Goal: Task Accomplishment & Management: Manage account settings

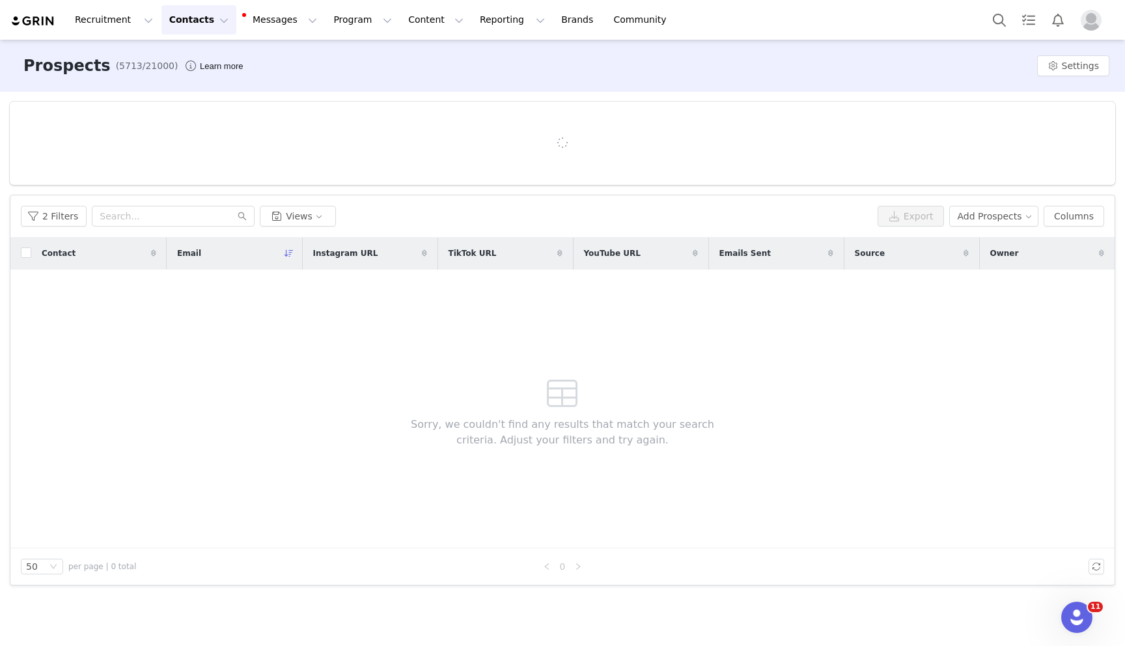
click at [191, 16] on button "Contacts Contacts" at bounding box center [198, 19] width 75 height 29
click at [189, 54] on p "Creators" at bounding box center [182, 58] width 39 height 14
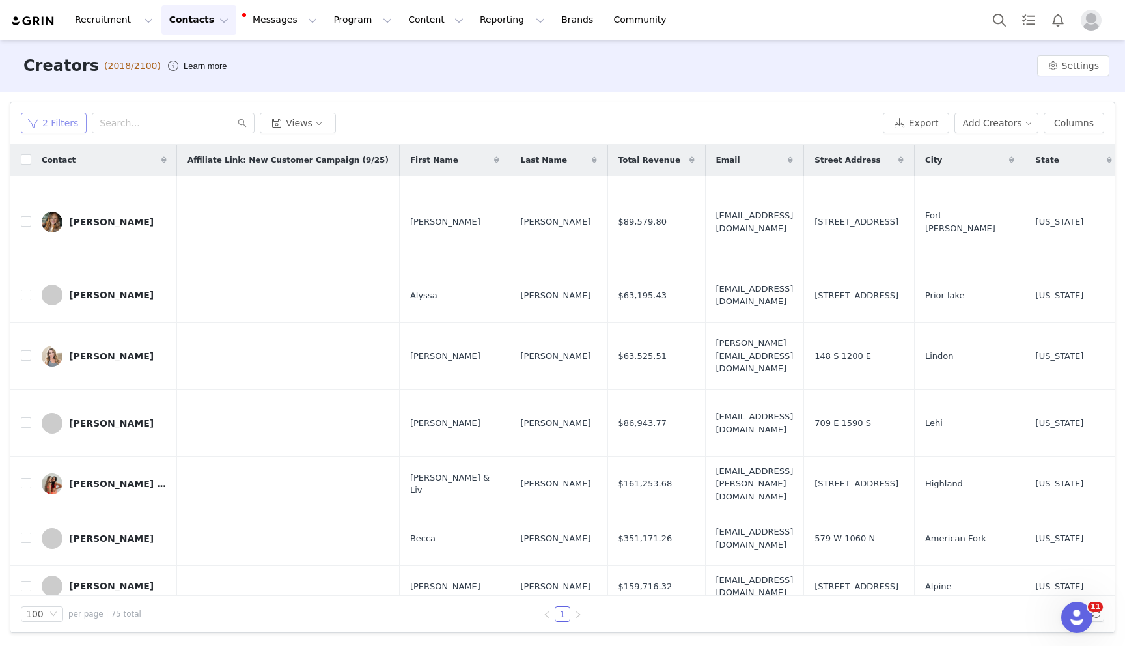
click at [51, 127] on button "2 Filters" at bounding box center [54, 123] width 66 height 21
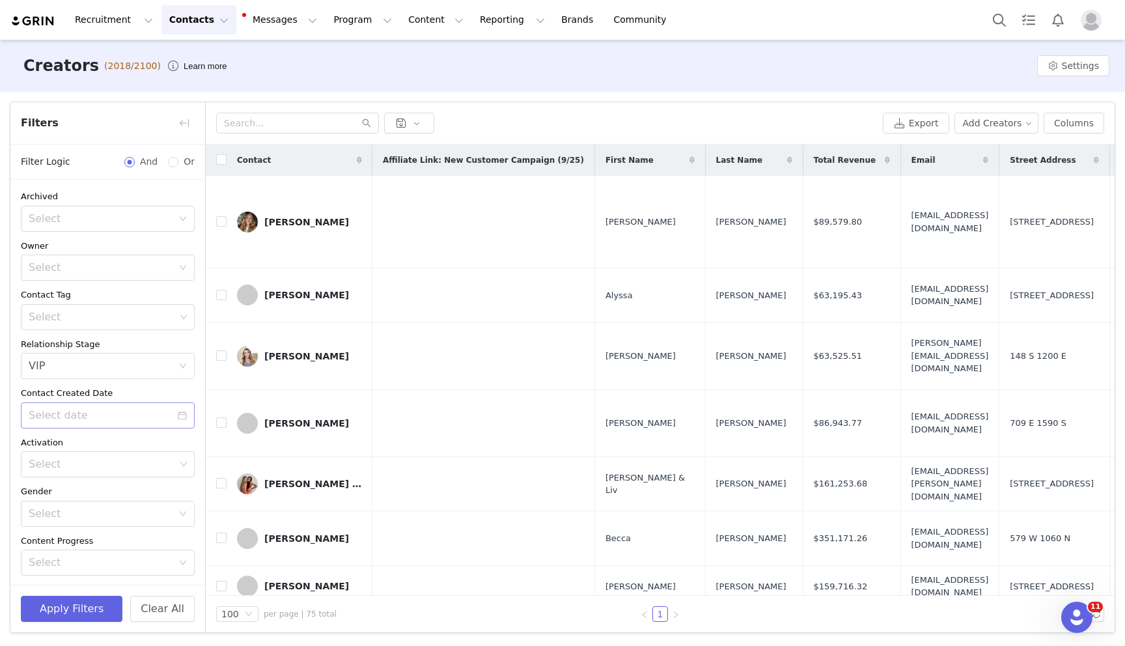
scroll to position [225, 0]
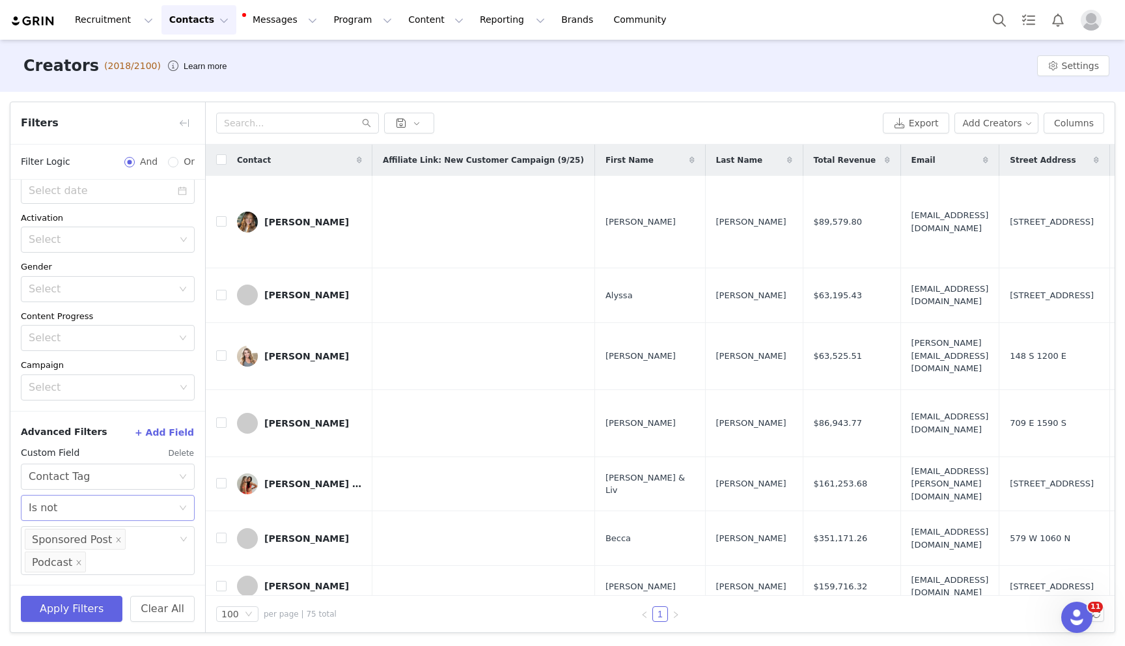
click at [70, 508] on div "Select Is not" at bounding box center [104, 508] width 150 height 25
click at [57, 537] on li "Is" at bounding box center [108, 535] width 174 height 21
click at [76, 563] on icon "icon: close" at bounding box center [79, 562] width 7 height 7
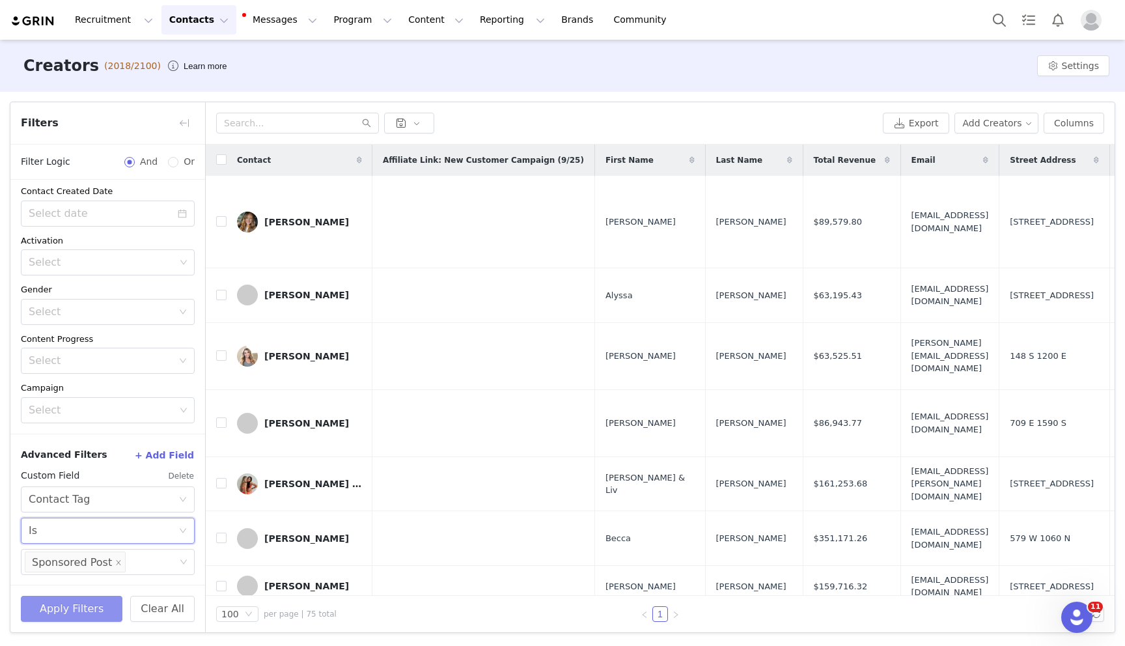
click at [83, 619] on button "Apply Filters" at bounding box center [72, 609] width 102 height 26
click at [104, 606] on button "Apply Filters" at bounding box center [72, 609] width 102 height 26
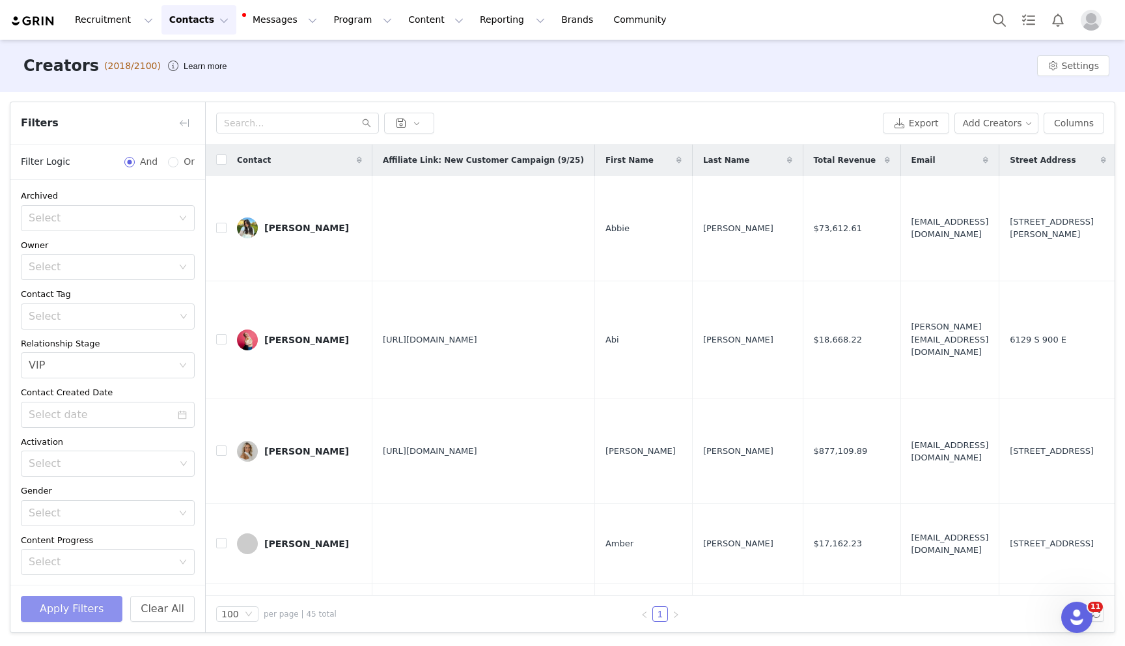
scroll to position [0, 0]
click at [123, 270] on div "Select" at bounding box center [101, 267] width 144 height 13
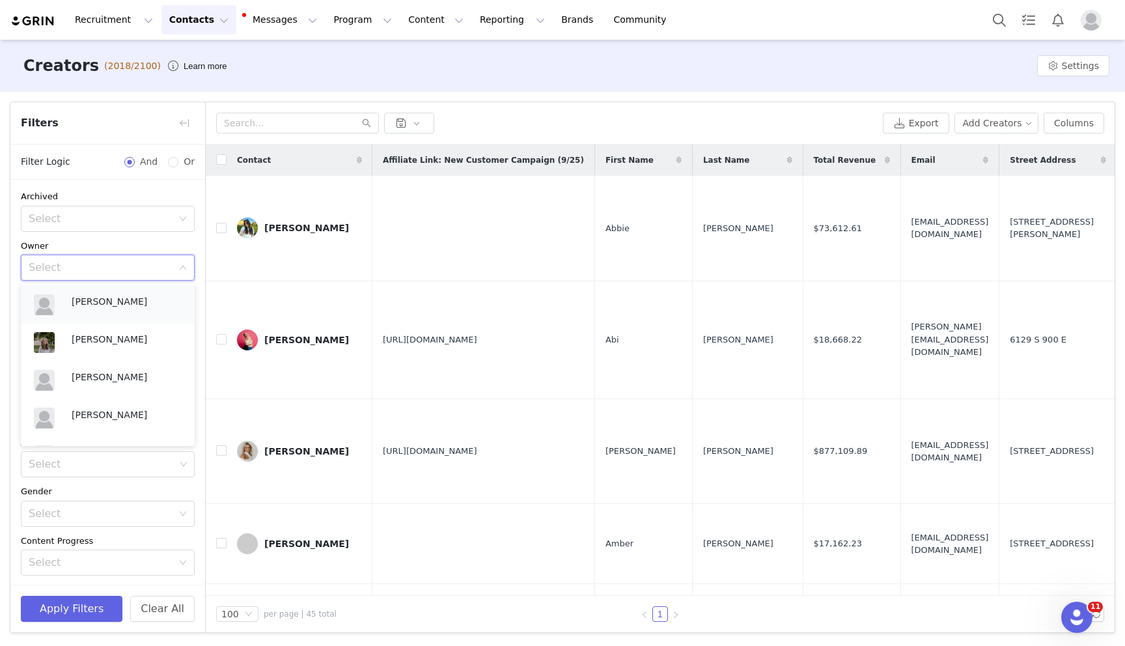
click at [78, 308] on p "[PERSON_NAME]" at bounding box center [127, 301] width 110 height 14
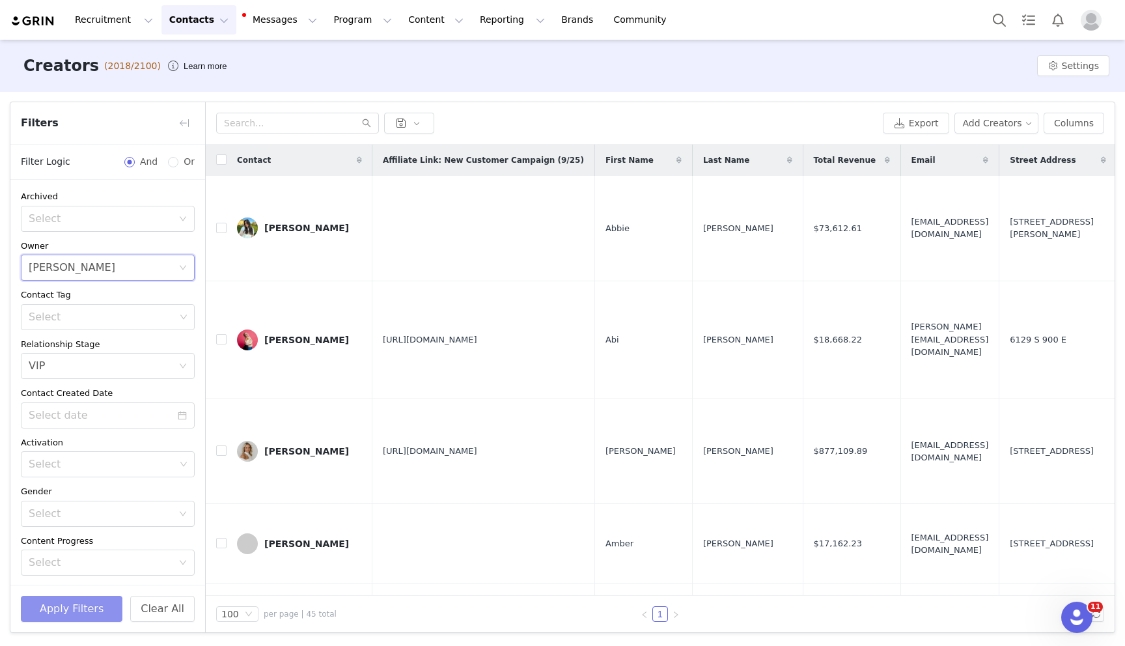
click at [71, 613] on button "Apply Filters" at bounding box center [72, 609] width 102 height 26
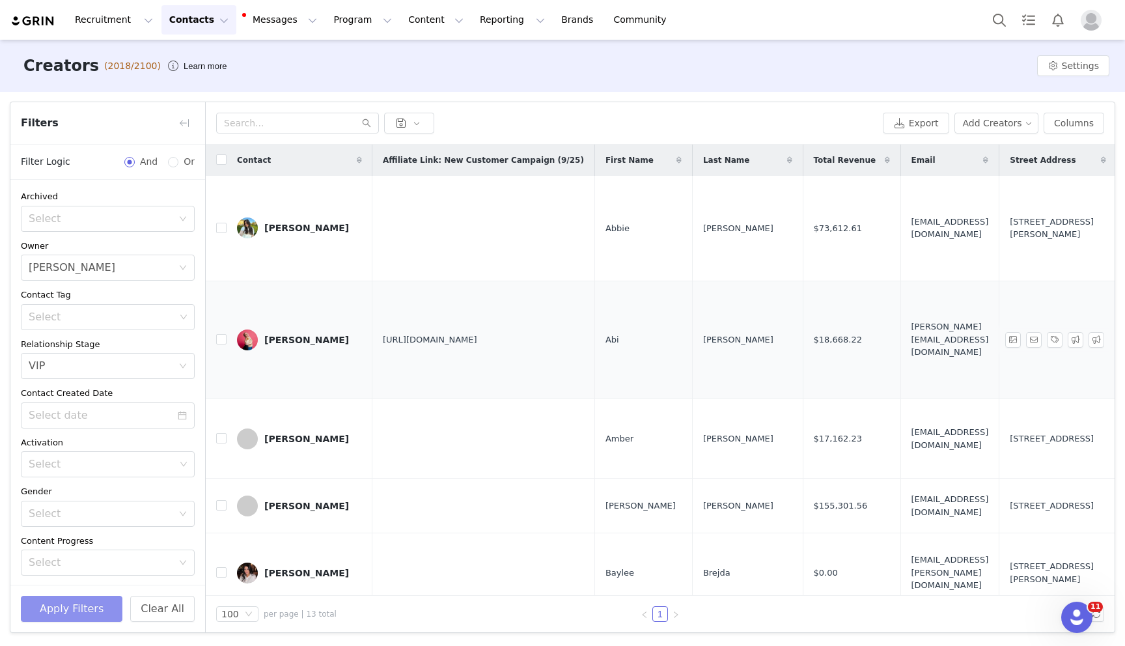
scroll to position [0, 4]
click at [223, 165] on label at bounding box center [221, 161] width 10 height 14
click at [223, 165] on input "checkbox" at bounding box center [221, 159] width 10 height 10
checkbox input "true"
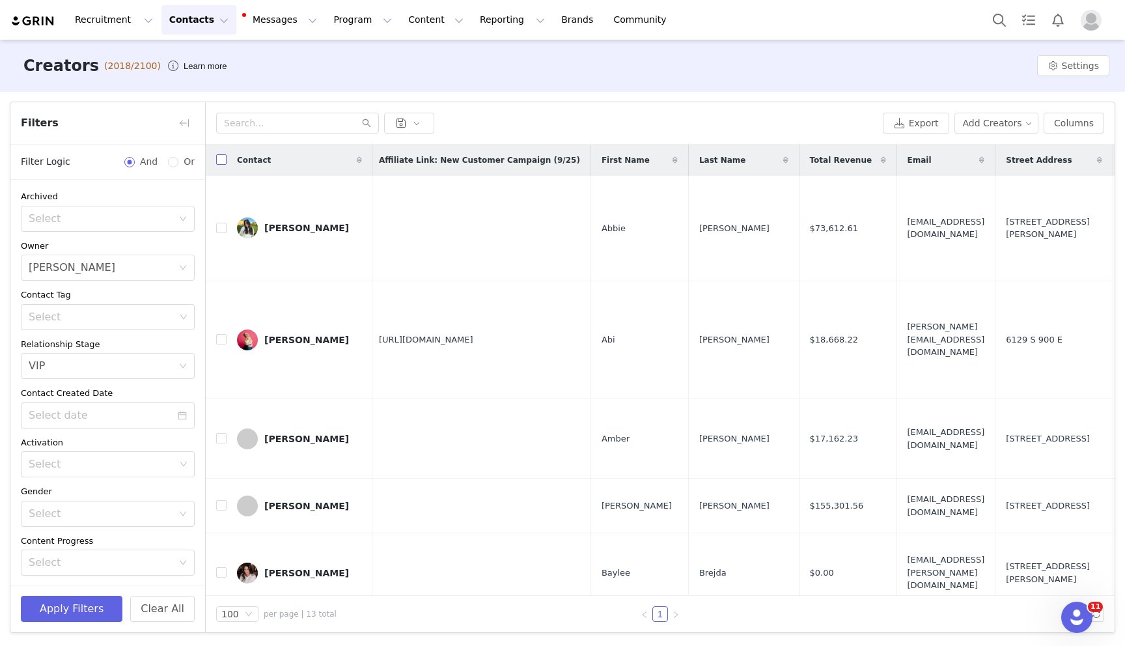
checkbox input "true"
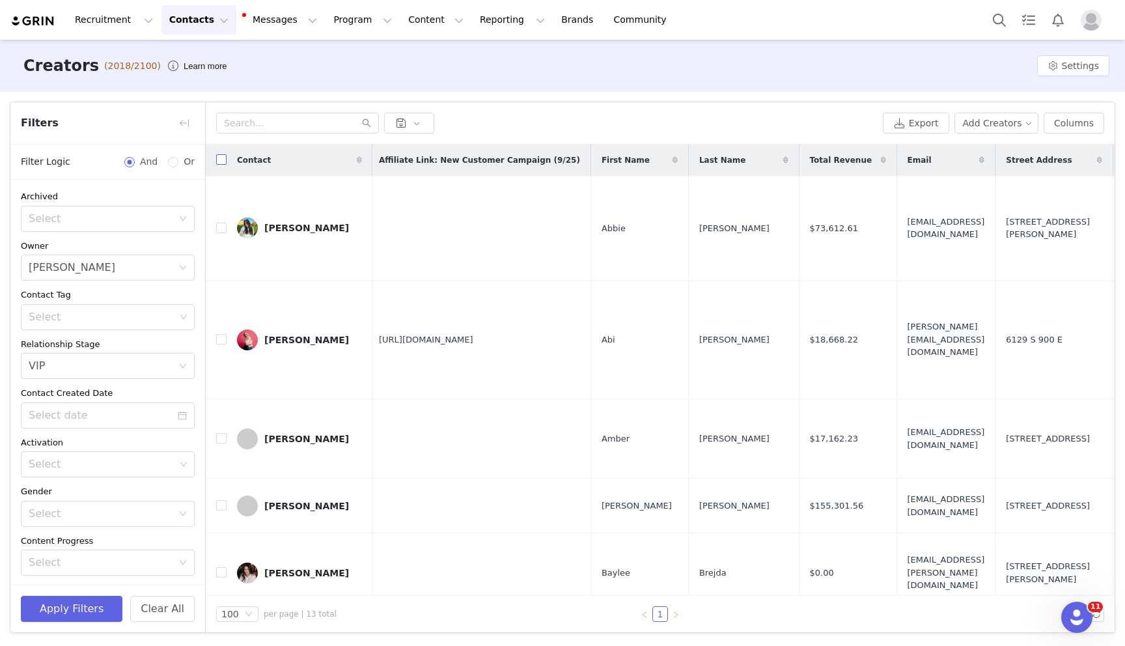
checkbox input "true"
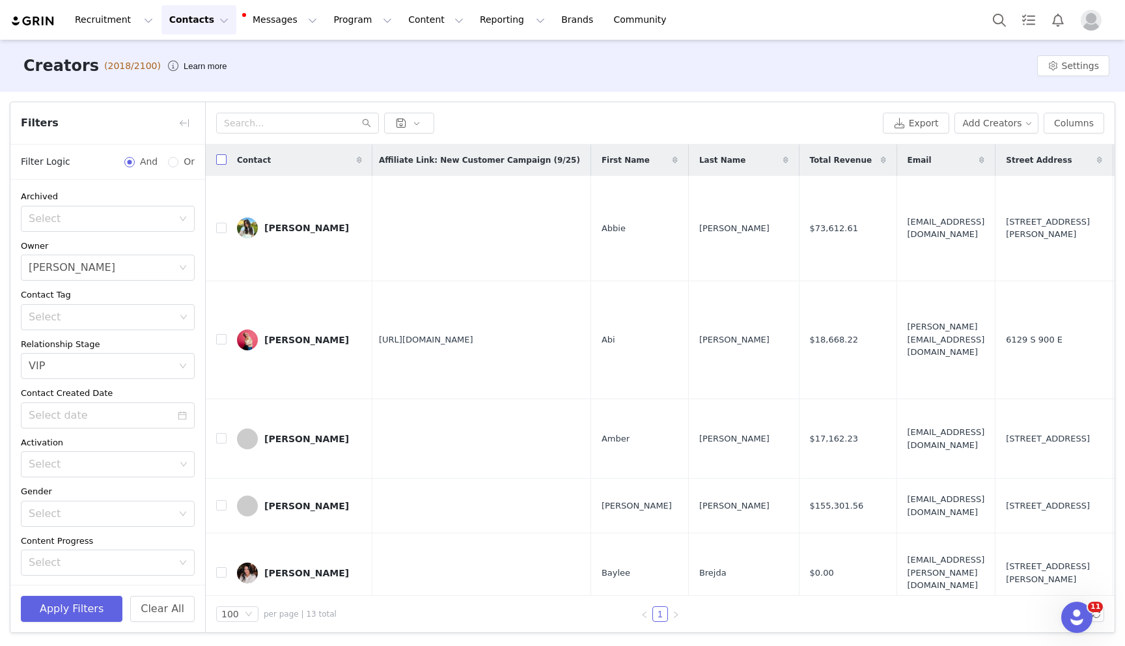
checkbox input "true"
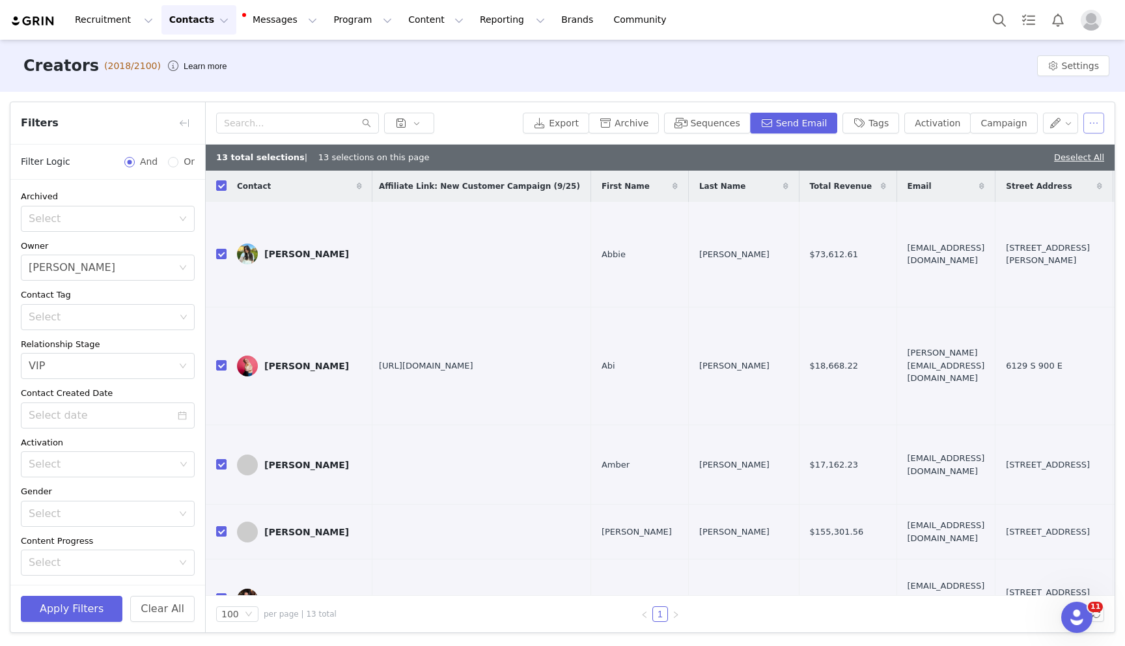
click at [1097, 128] on button "button" at bounding box center [1094, 123] width 21 height 21
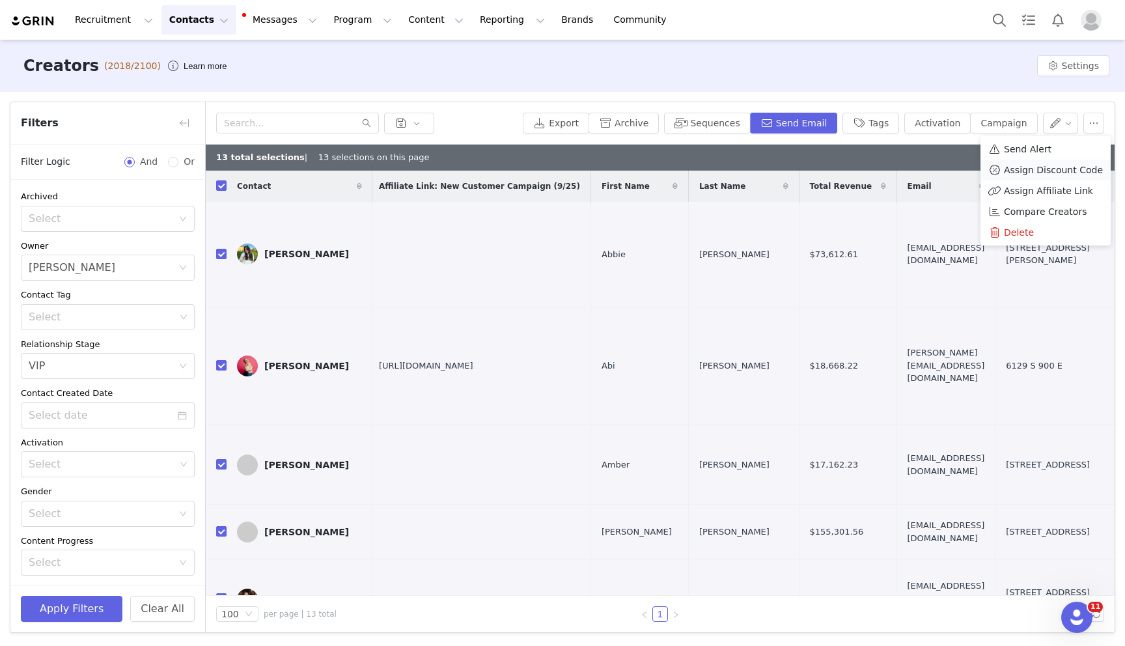
click at [1062, 171] on span "Assign Discount Code" at bounding box center [1053, 170] width 99 height 14
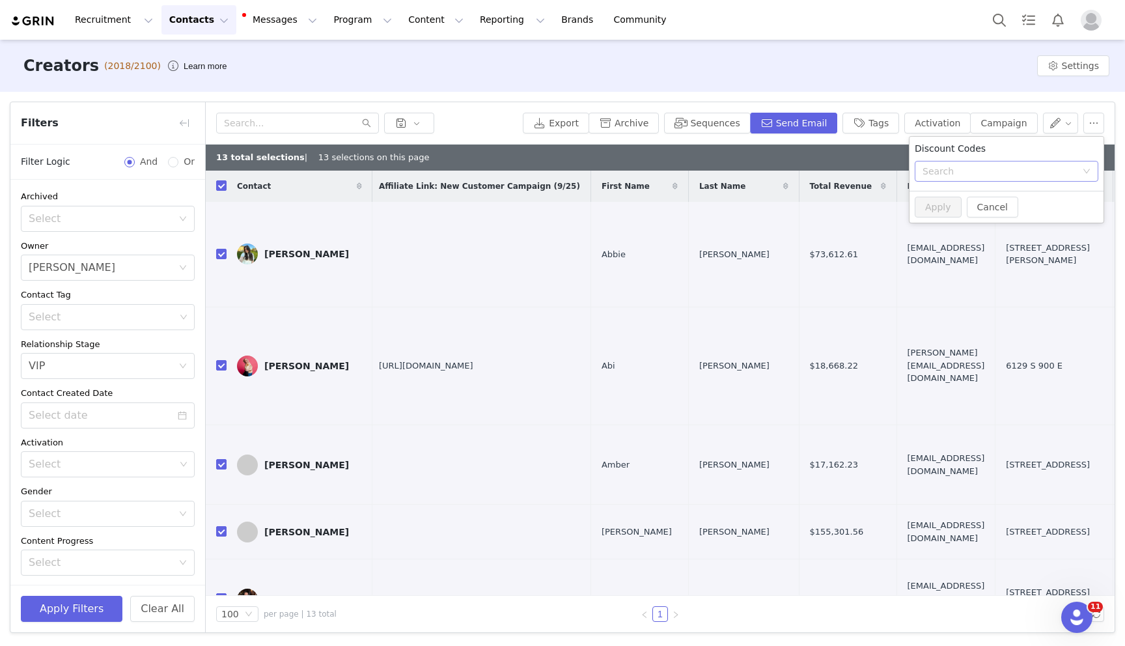
click at [1039, 169] on div "Search" at bounding box center [1000, 171] width 154 height 13
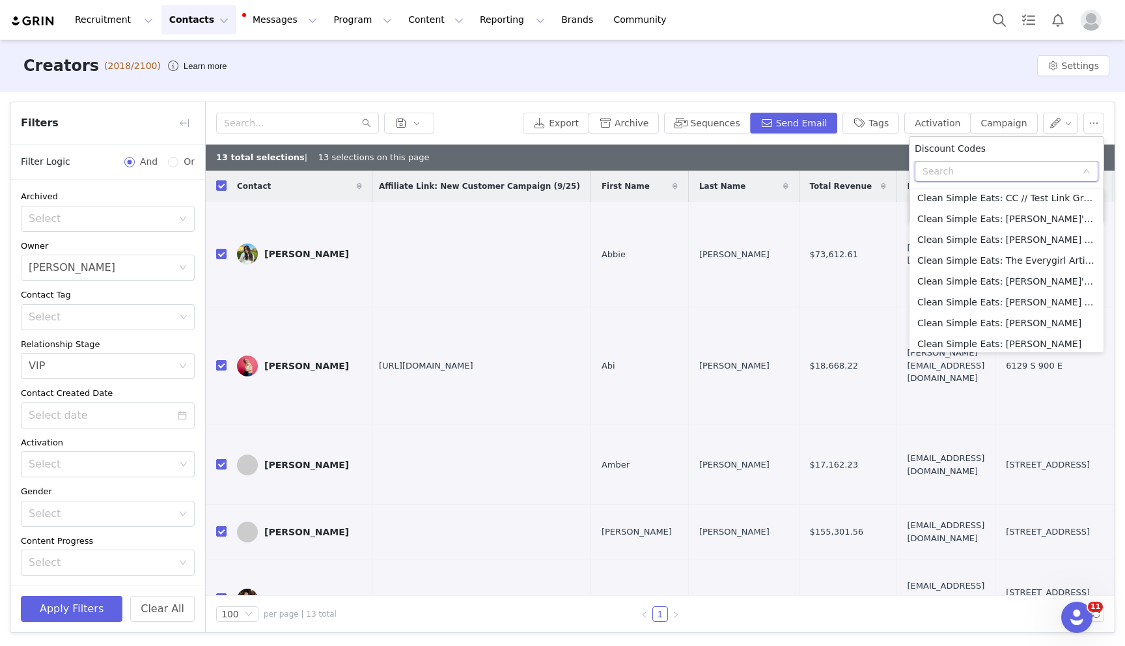
scroll to position [259, 0]
click at [993, 317] on li "Clean Simple Eats: New Customer Campaign" at bounding box center [1007, 318] width 194 height 21
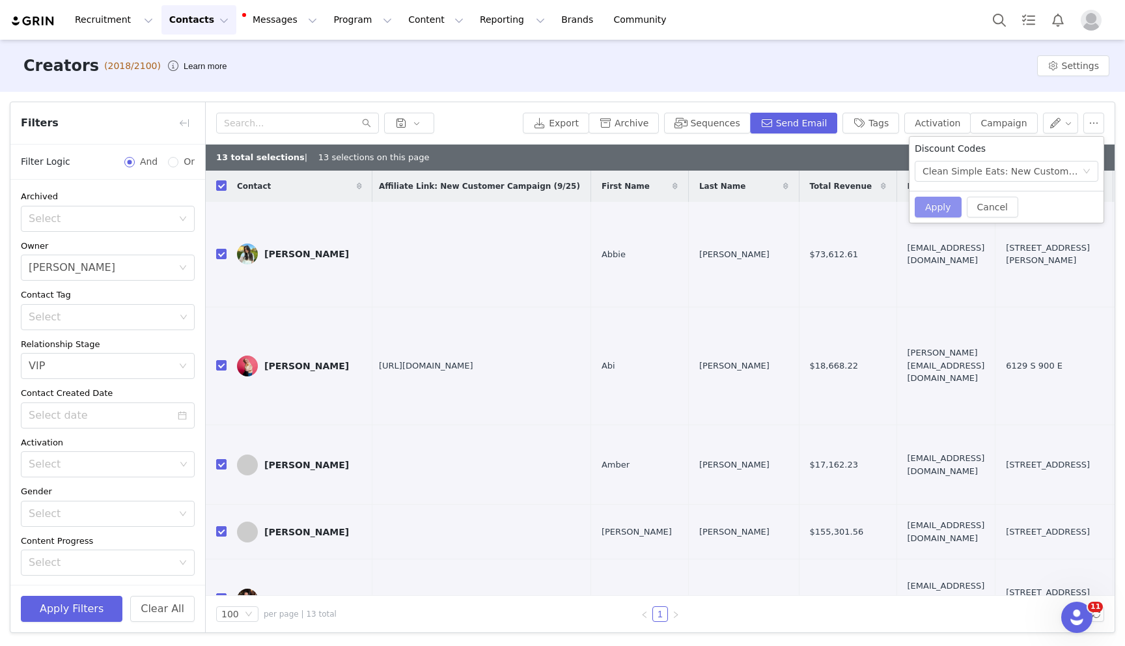
click at [939, 206] on button "Apply" at bounding box center [938, 207] width 47 height 21
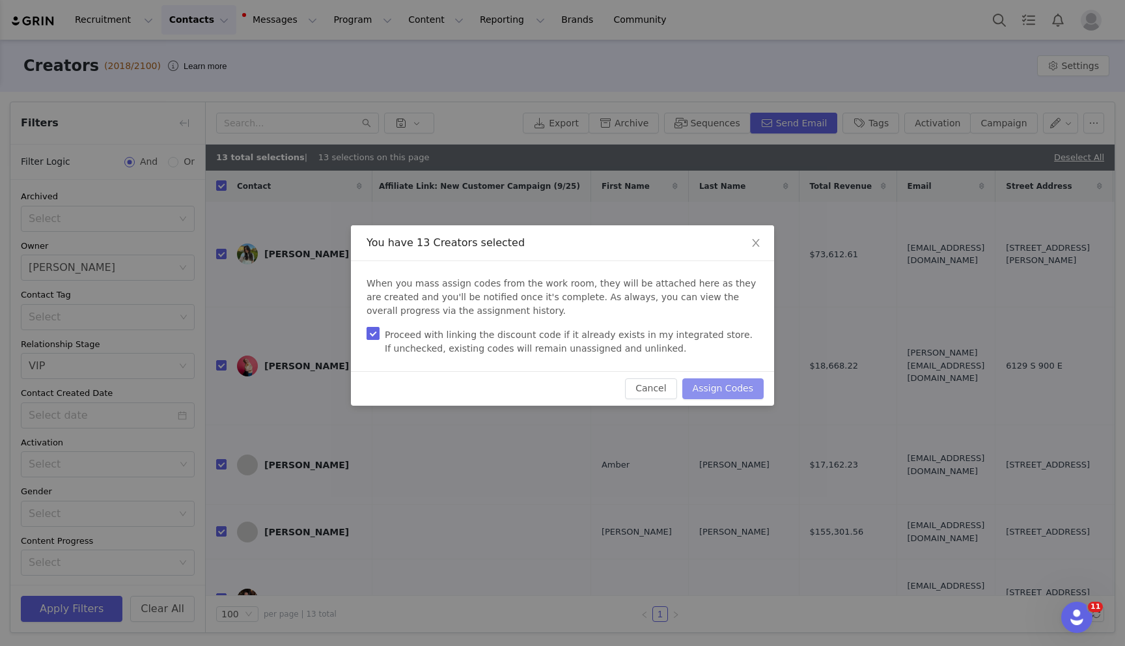
click at [734, 389] on button "Assign Codes" at bounding box center [722, 388] width 81 height 21
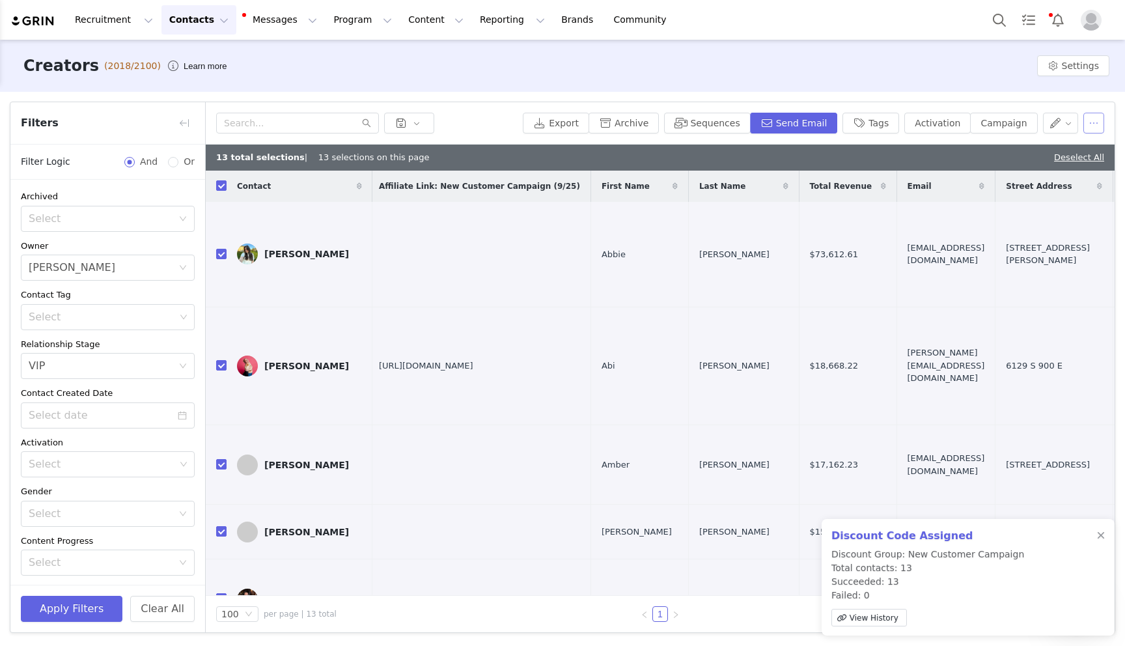
click at [1099, 124] on button "button" at bounding box center [1094, 123] width 21 height 21
click at [1063, 190] on span "Assign Affiliate Link" at bounding box center [1048, 191] width 89 height 14
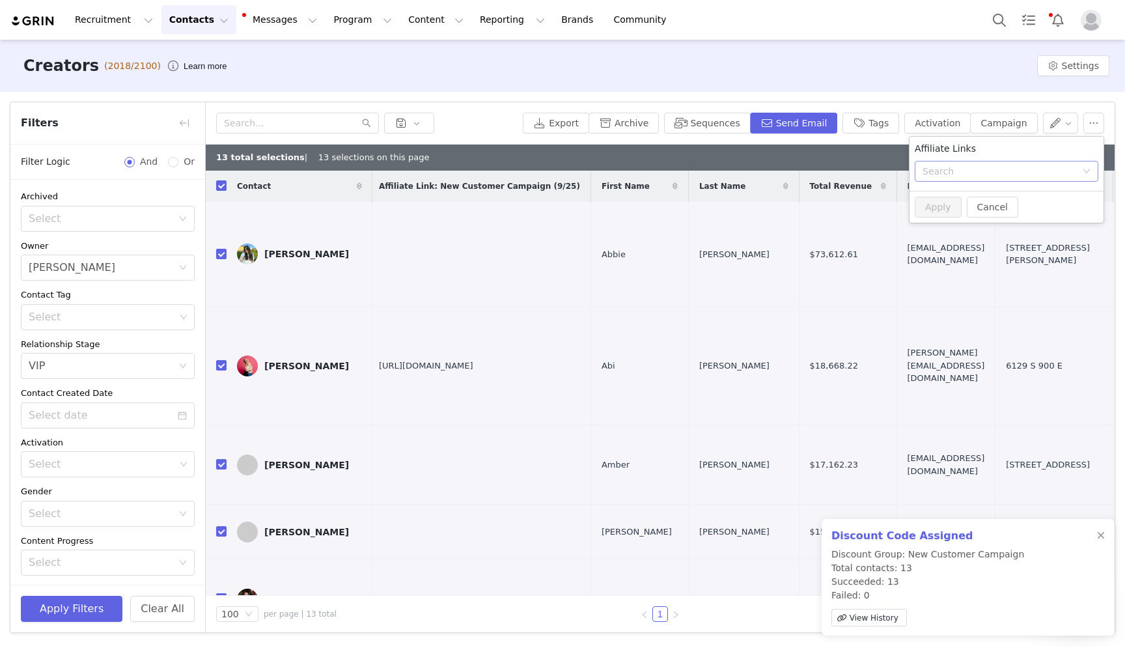
click at [1000, 173] on div "Search" at bounding box center [1000, 171] width 154 height 13
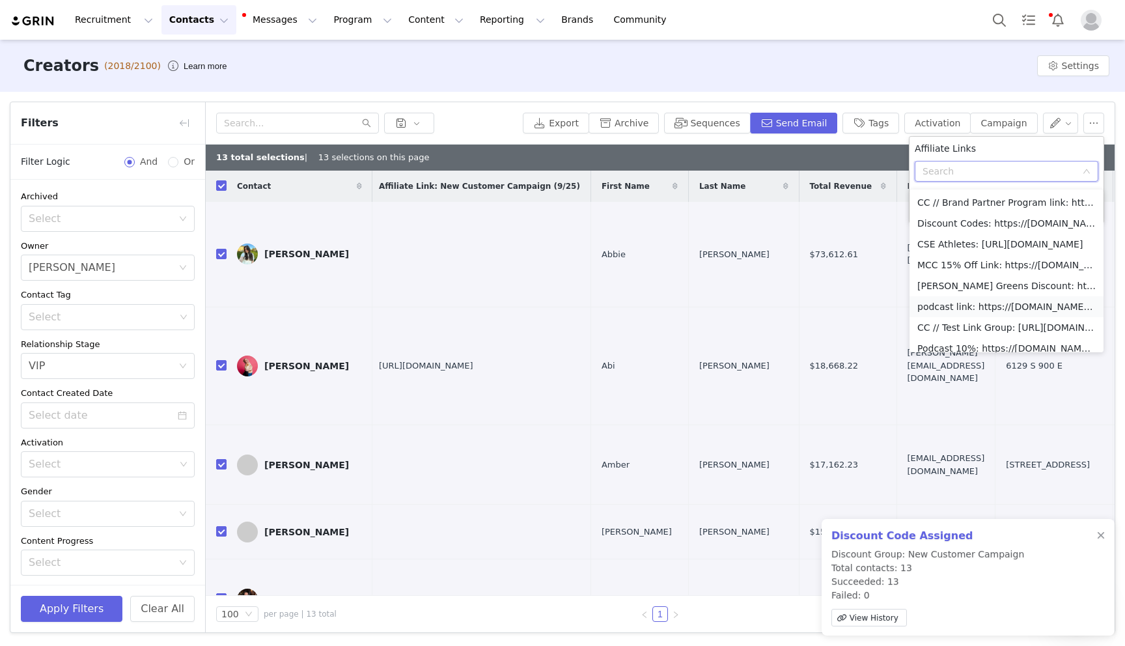
scroll to position [30, 0]
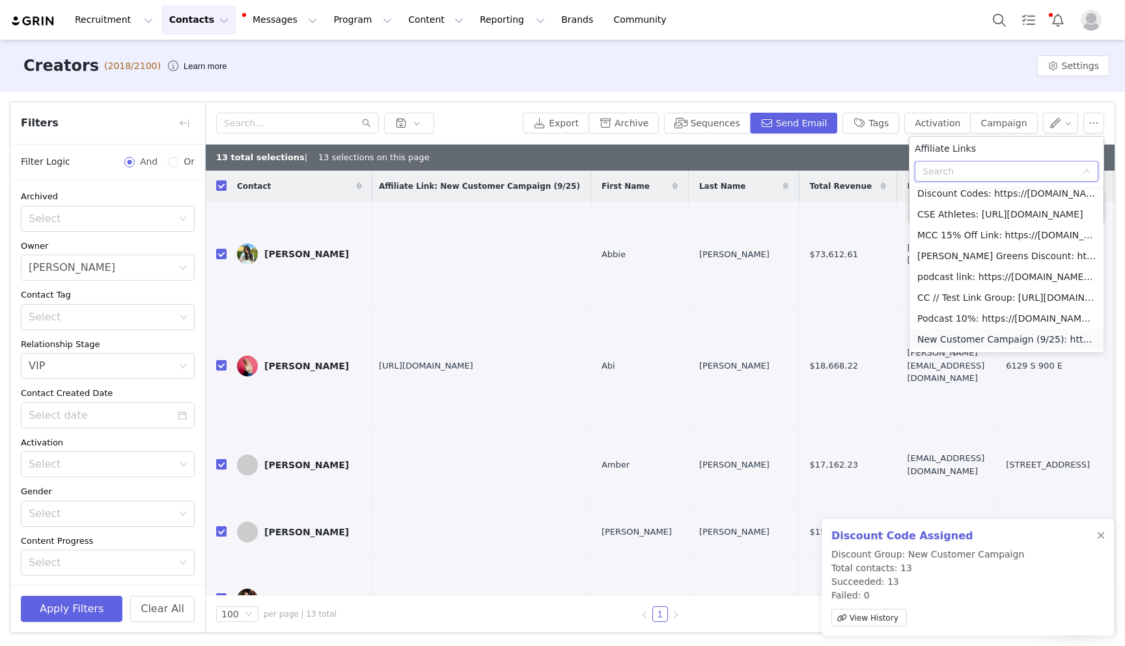
click at [991, 342] on li "New Customer Campaign (9/25): https://[DOMAIN_NAME]/discount/[discount_code_gro…" at bounding box center [1007, 339] width 194 height 21
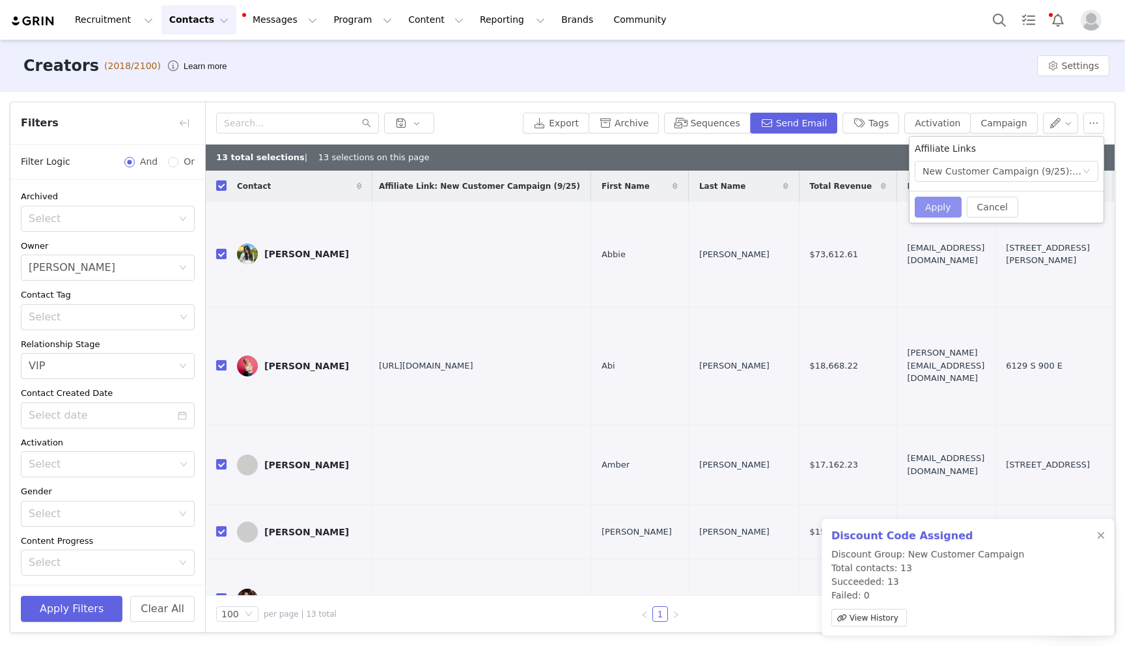
click at [929, 210] on button "Apply" at bounding box center [938, 207] width 47 height 21
click at [604, 62] on link "Close" at bounding box center [603, 64] width 25 height 10
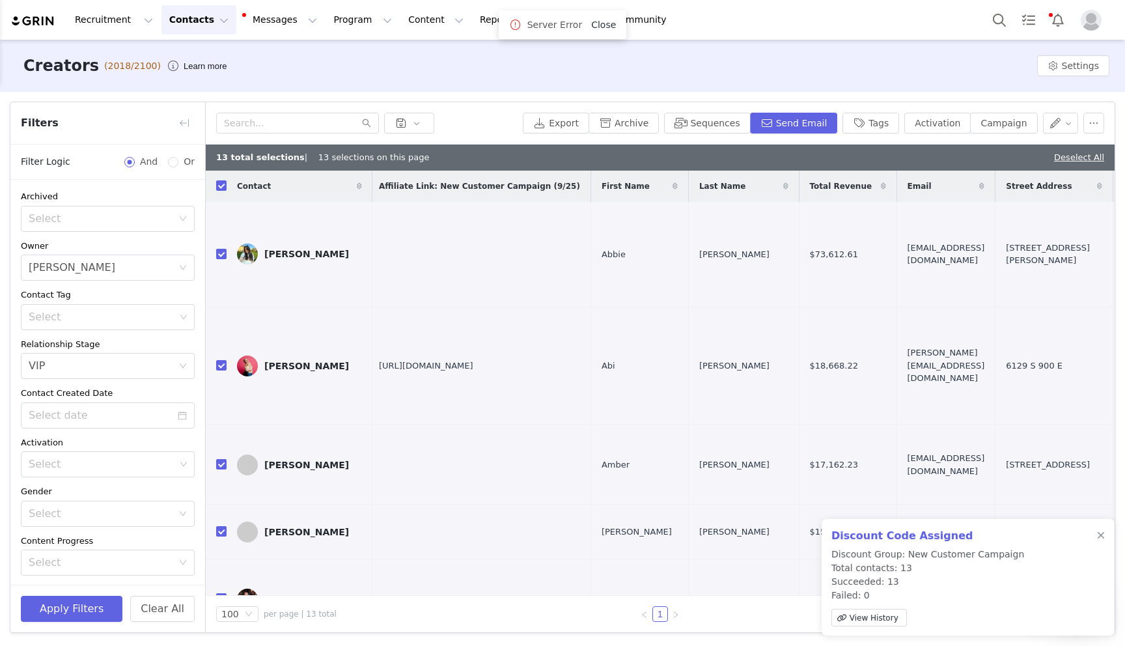
click at [594, 25] on link "Close" at bounding box center [603, 25] width 25 height 10
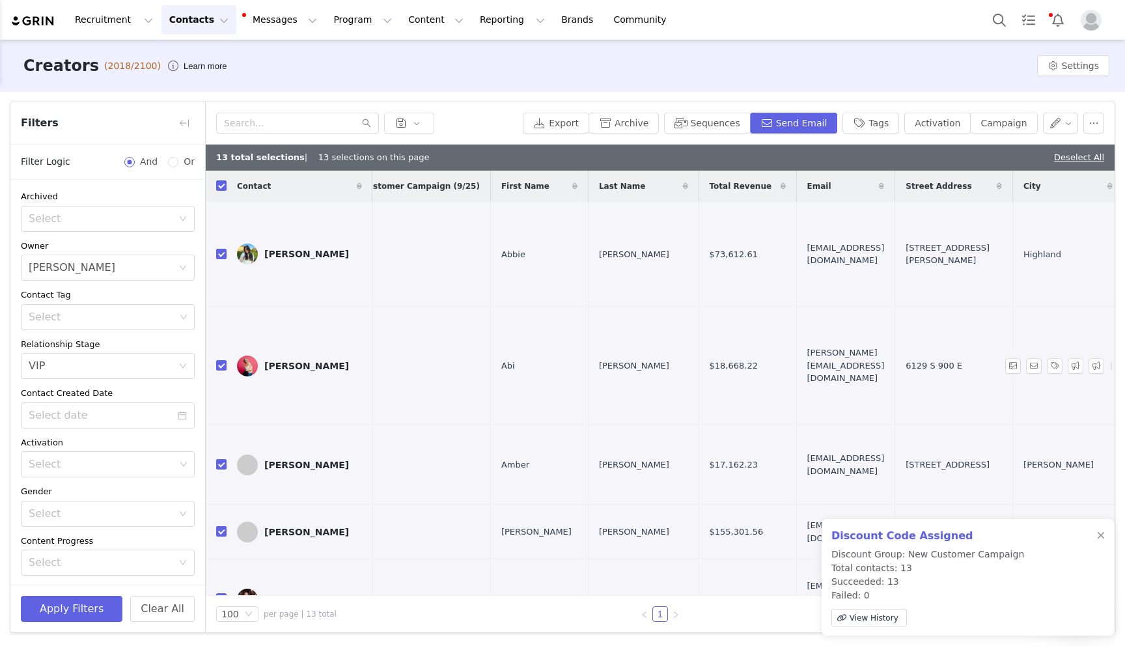
scroll to position [0, 0]
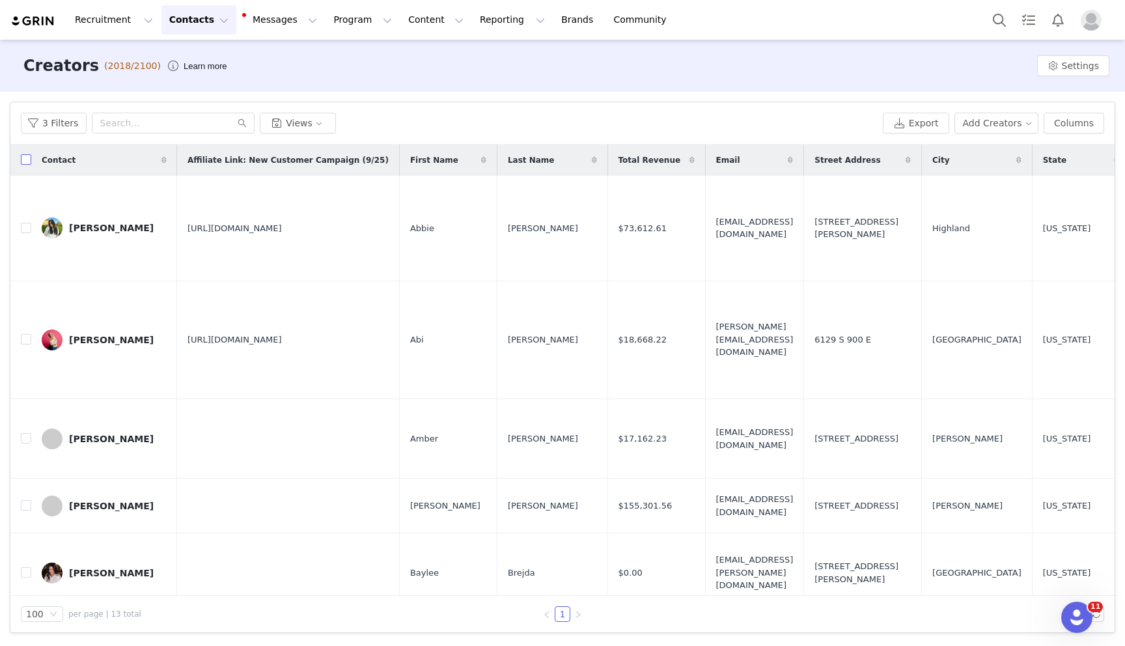
click at [29, 158] on input "checkbox" at bounding box center [26, 159] width 10 height 10
checkbox input "true"
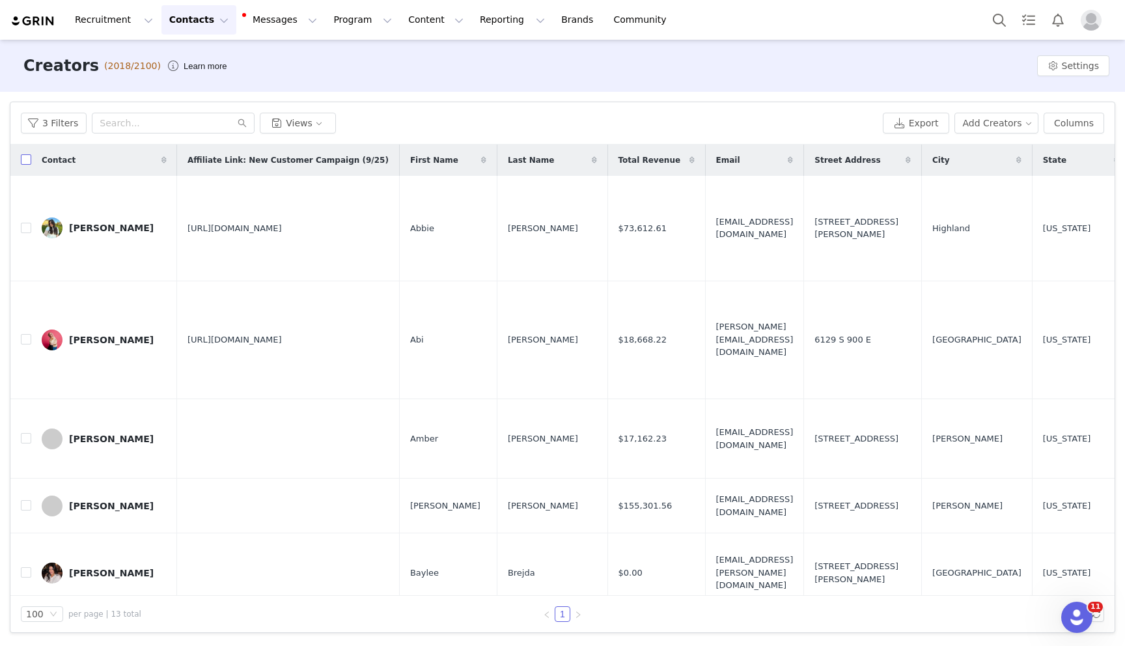
checkbox input "true"
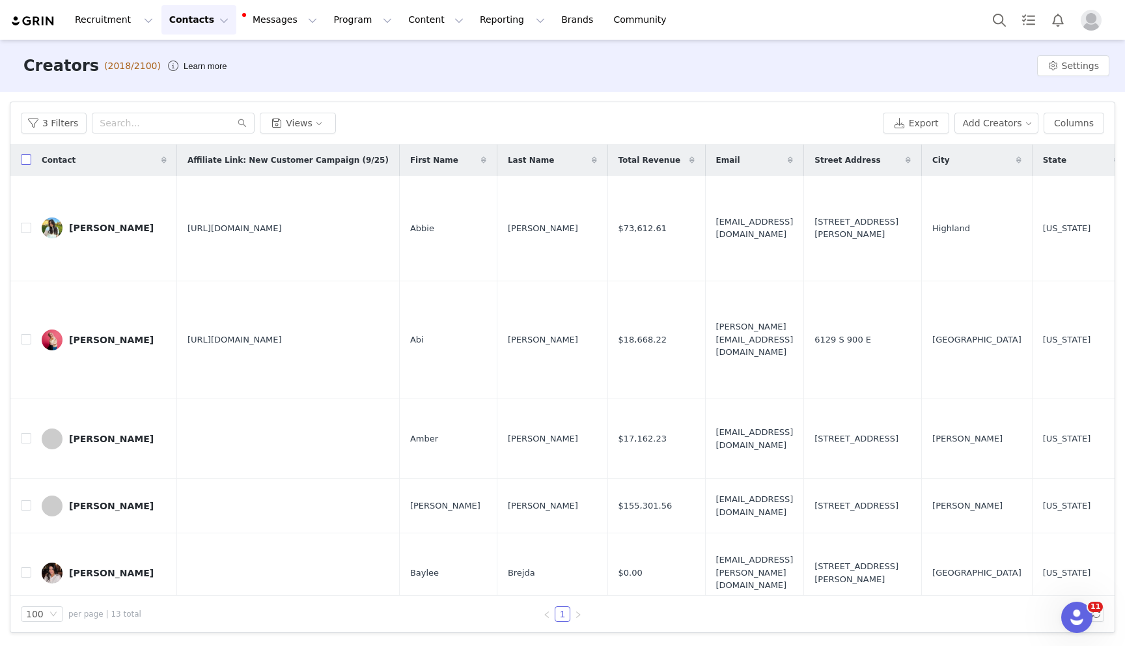
checkbox input "true"
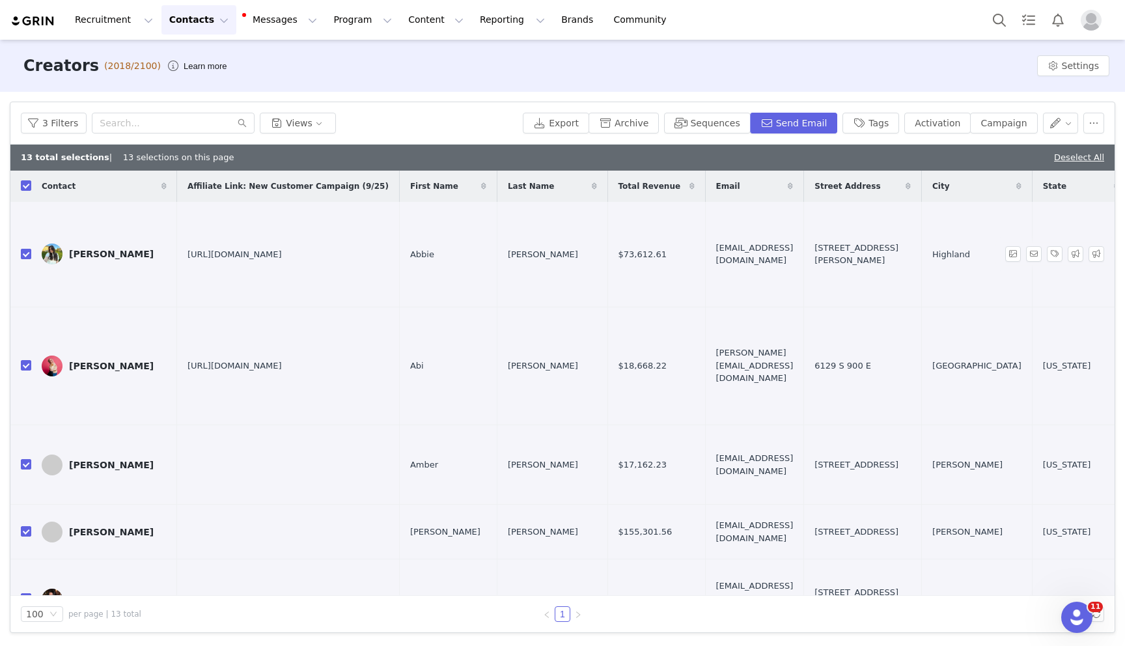
click at [21, 255] on input "checkbox" at bounding box center [26, 254] width 10 height 10
checkbox input "false"
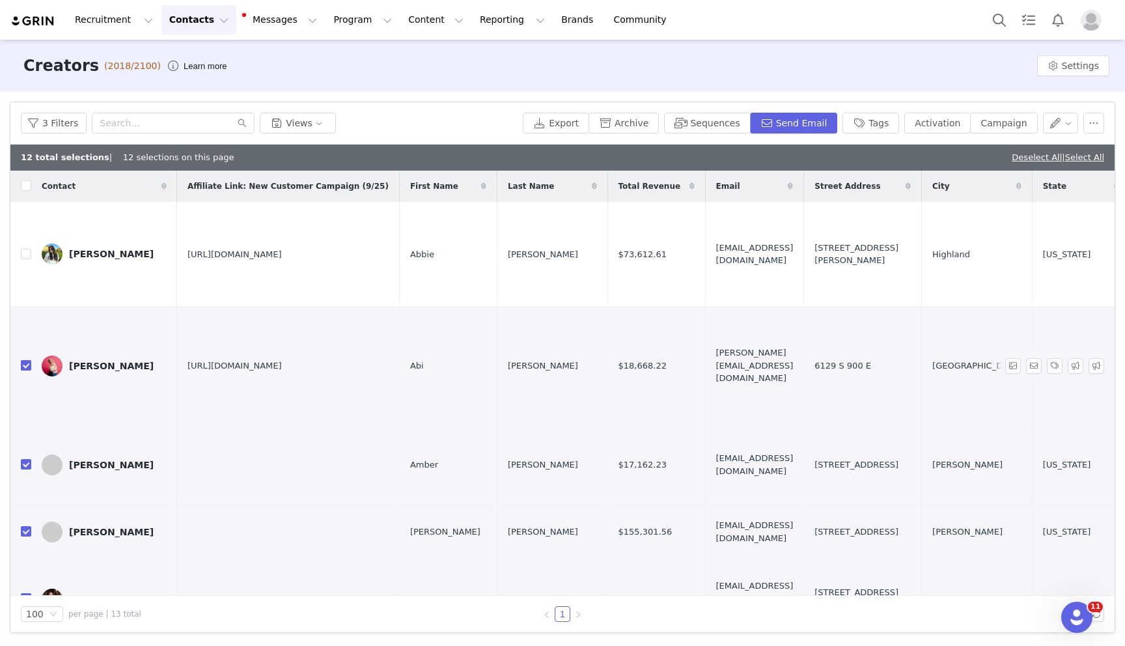
click at [21, 363] on input "checkbox" at bounding box center [26, 365] width 10 height 10
checkbox input "false"
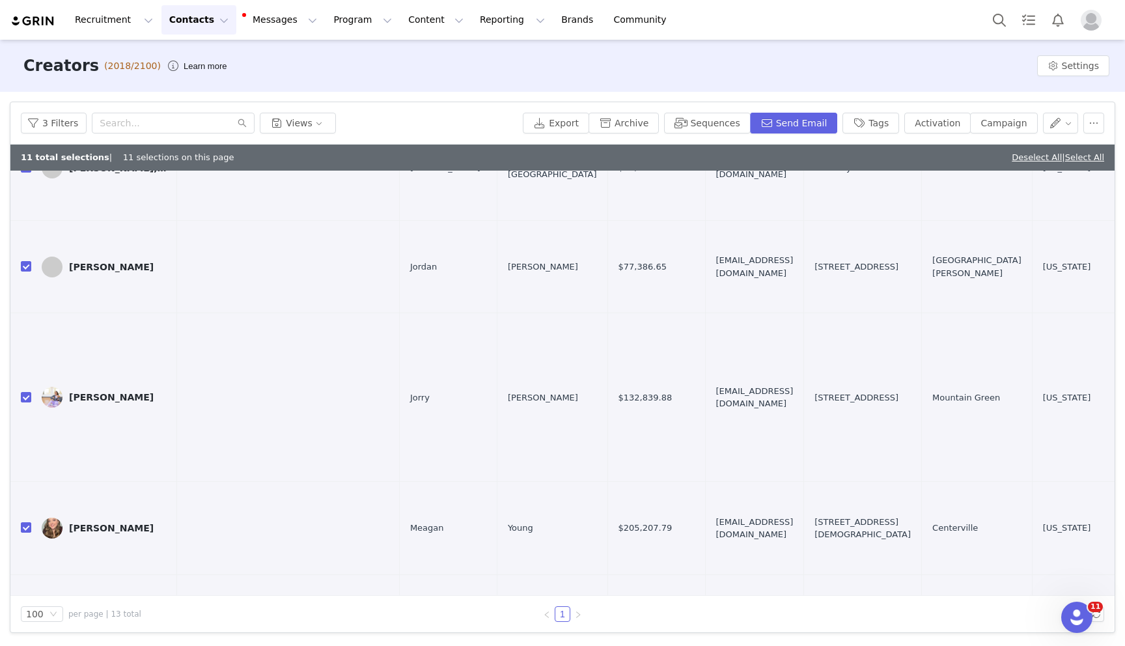
scroll to position [847, 0]
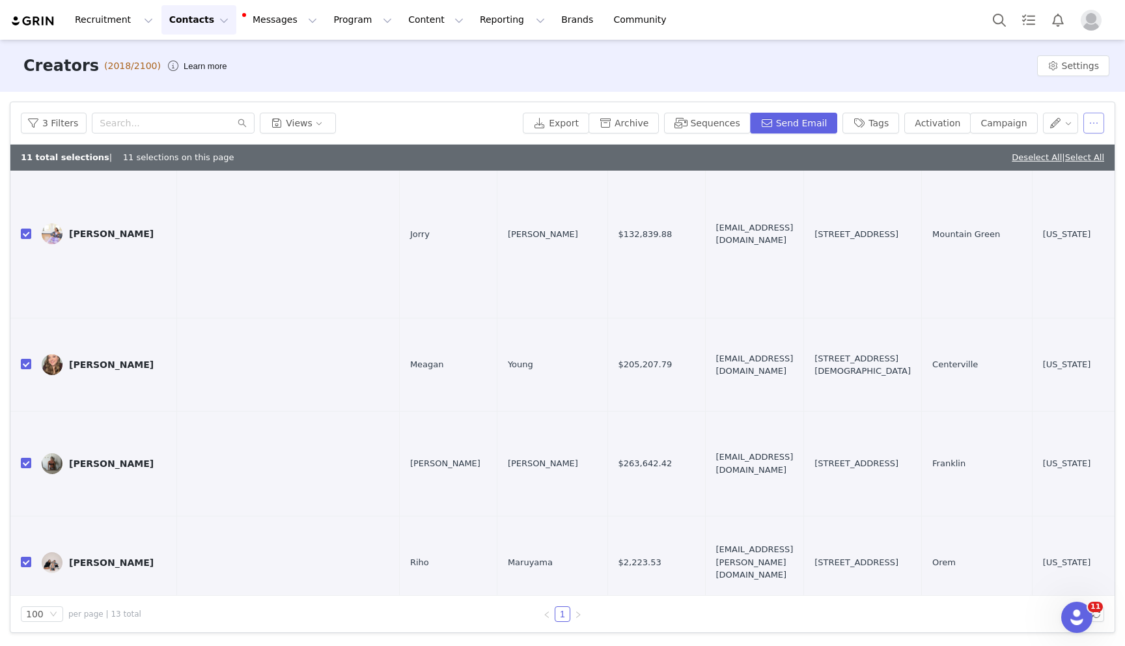
click at [1095, 123] on button "button" at bounding box center [1094, 123] width 21 height 21
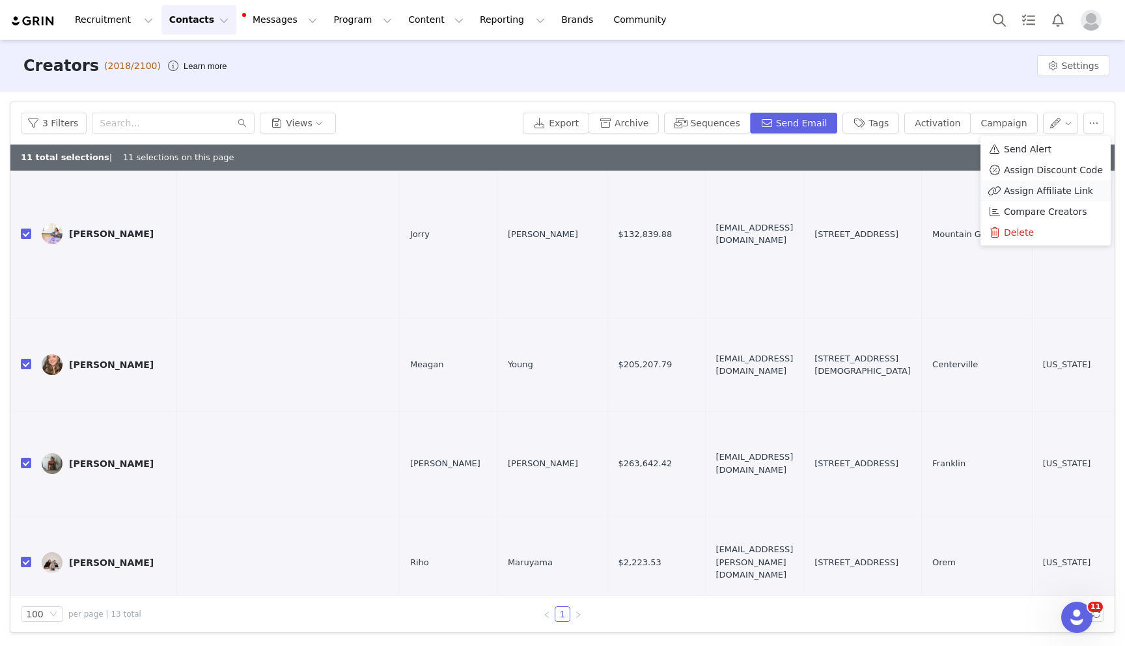
click at [1062, 191] on span "Assign Affiliate Link" at bounding box center [1048, 191] width 89 height 14
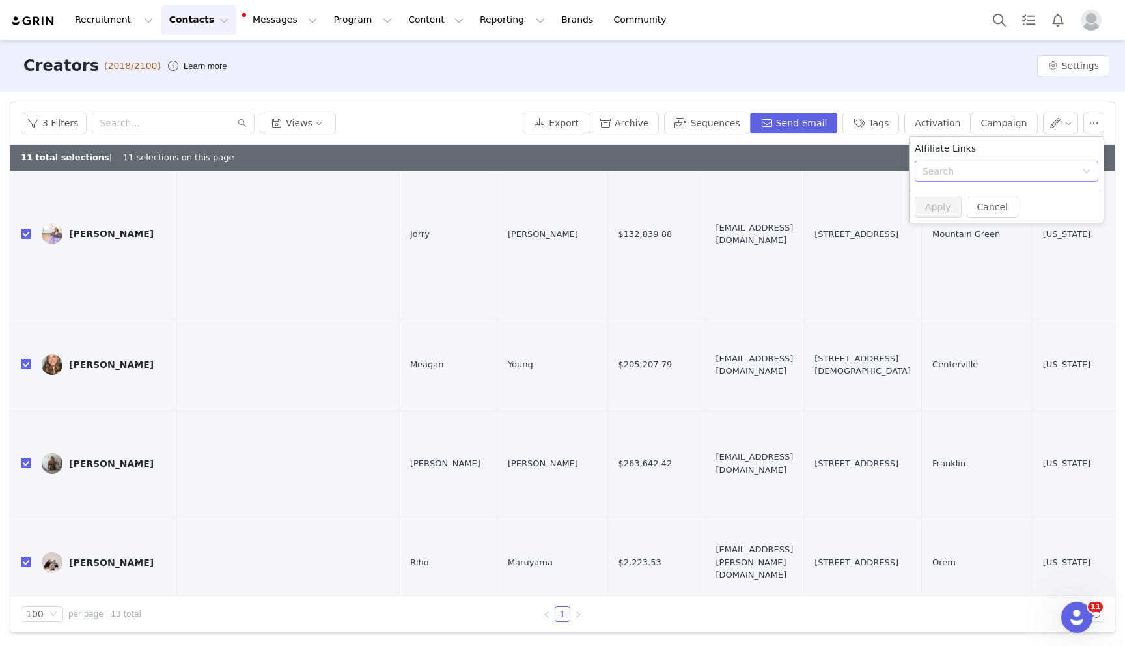
click at [1029, 176] on div "Search" at bounding box center [1000, 171] width 154 height 13
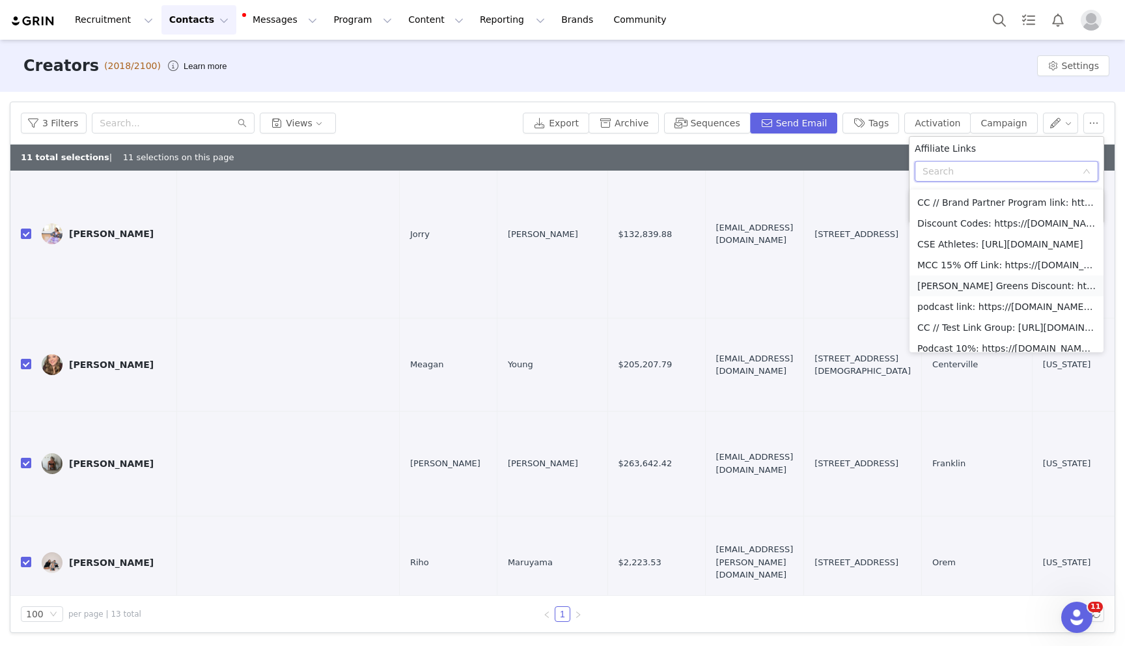
scroll to position [30, 0]
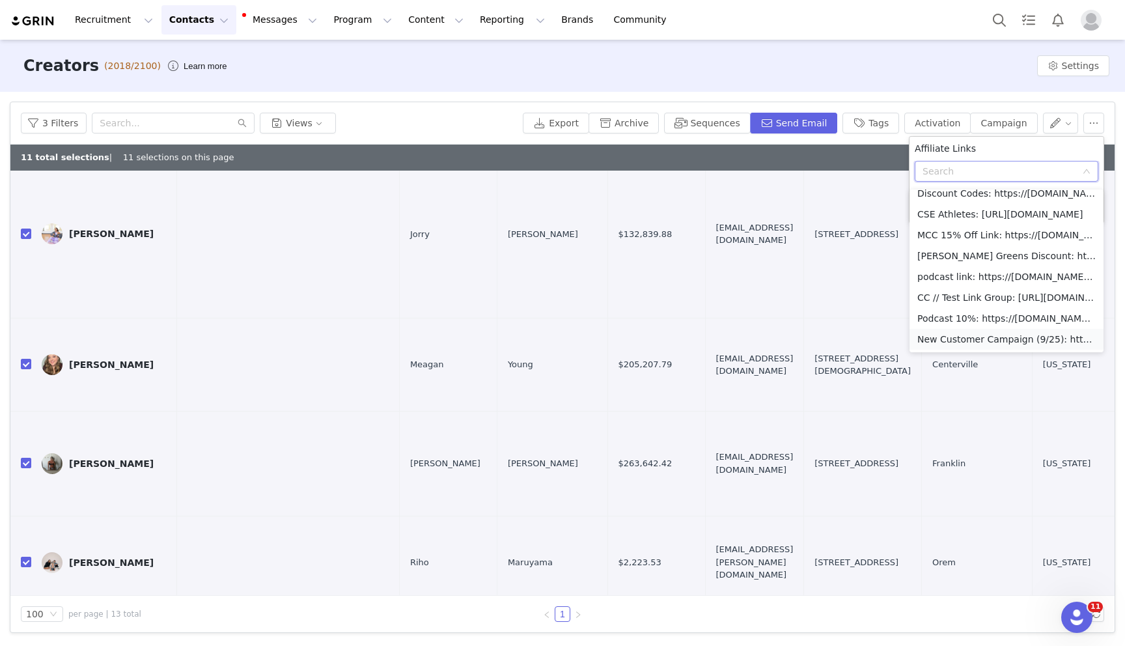
click at [995, 342] on li "New Customer Campaign (9/25): https://[DOMAIN_NAME]/discount/[discount_code_gro…" at bounding box center [1007, 339] width 194 height 21
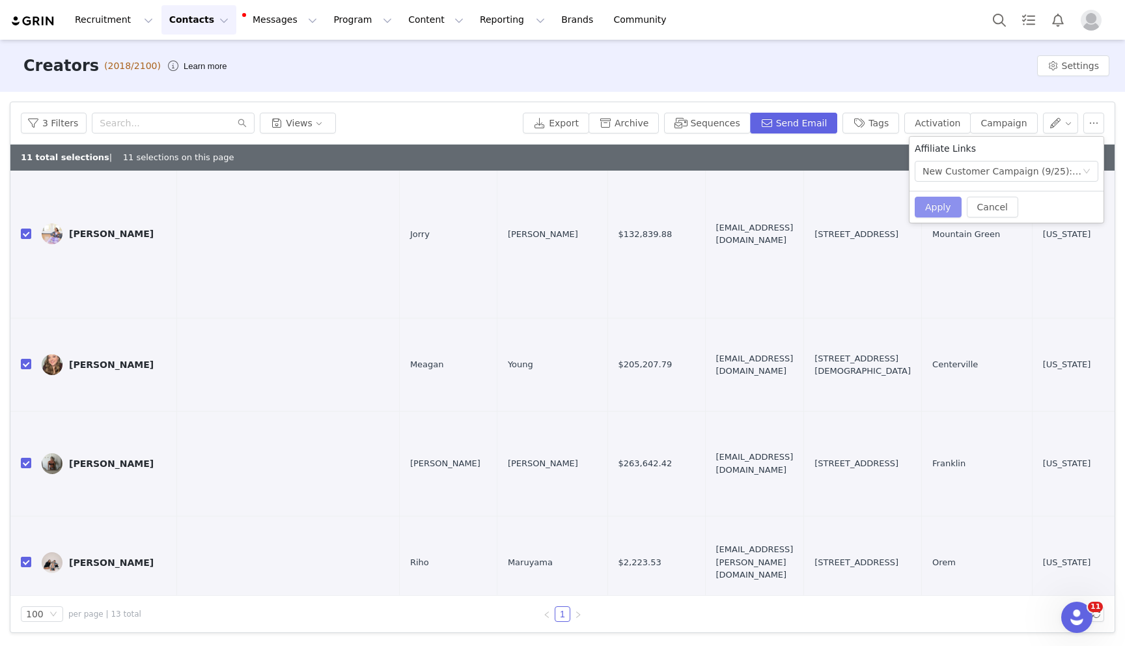
click at [934, 208] on button "Apply" at bounding box center [938, 207] width 47 height 21
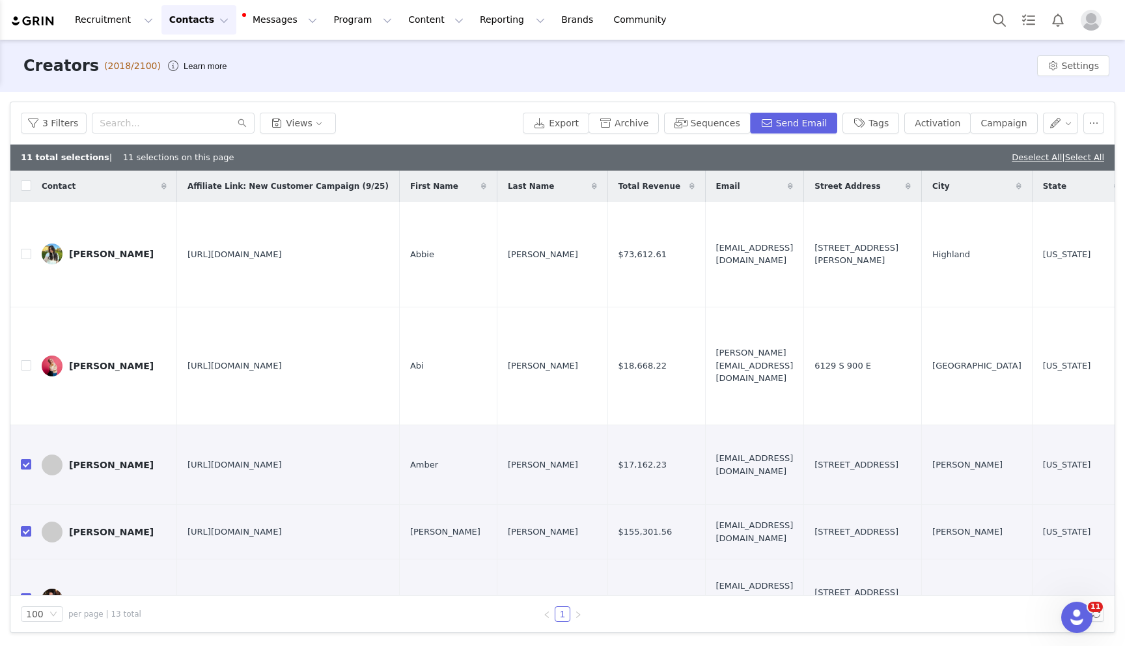
click at [850, 158] on div "11 total selections | 11 selections on this page Deselect All | Select All" at bounding box center [562, 158] width 1104 height 26
click at [27, 186] on input "checkbox" at bounding box center [26, 185] width 10 height 10
checkbox input "true"
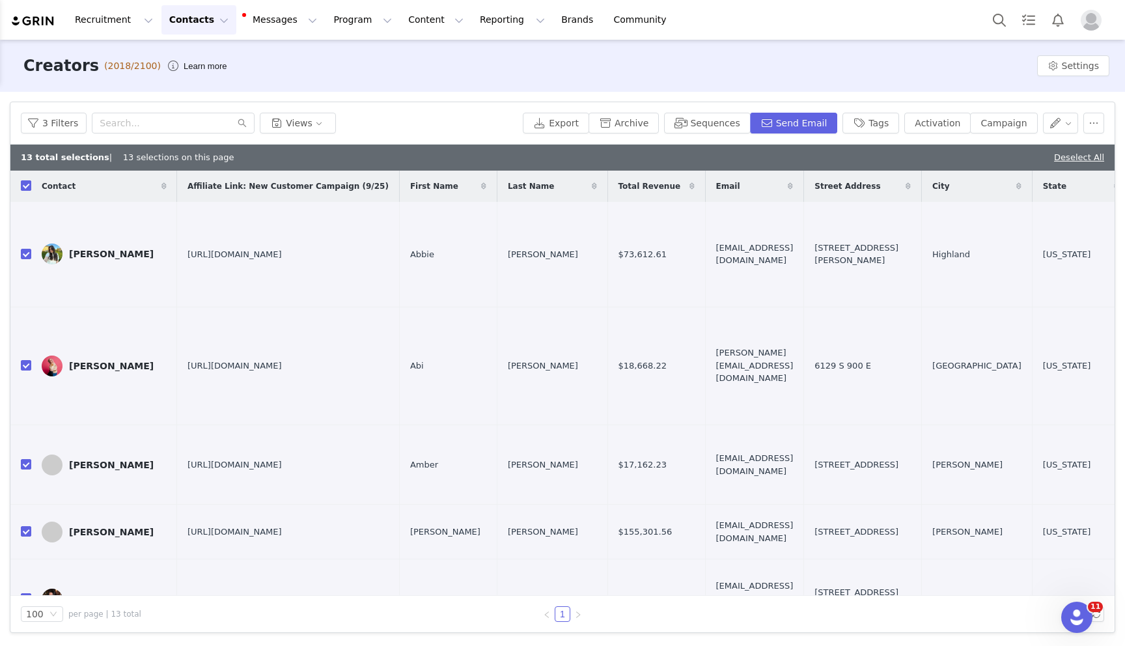
click at [27, 186] on input "checkbox" at bounding box center [26, 185] width 10 height 10
checkbox input "false"
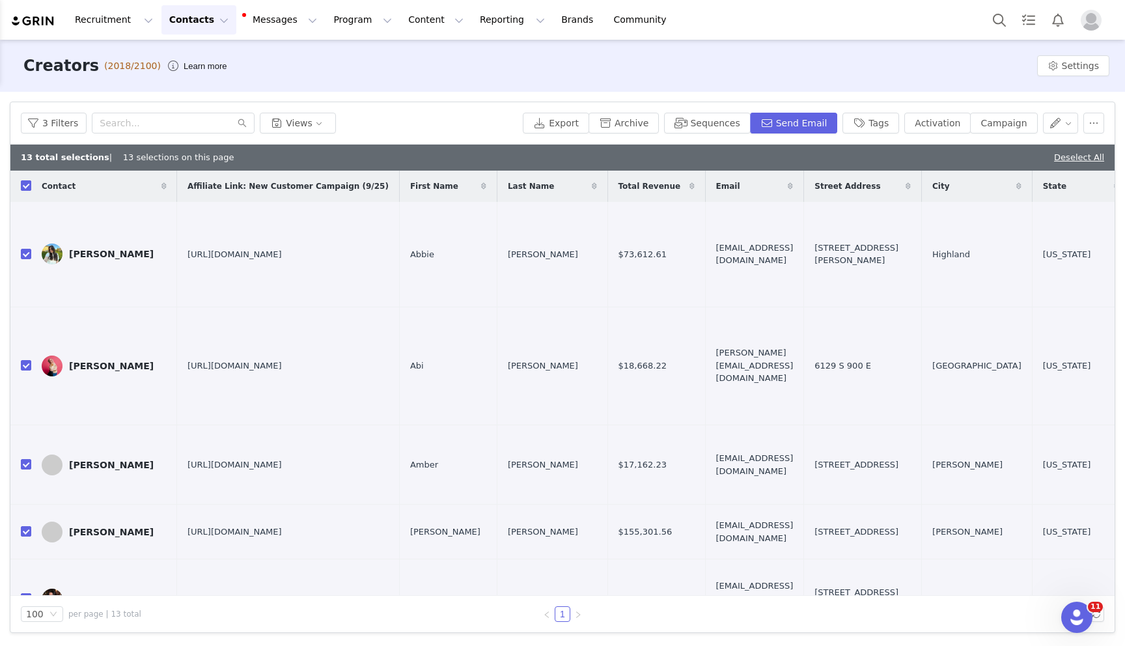
checkbox input "false"
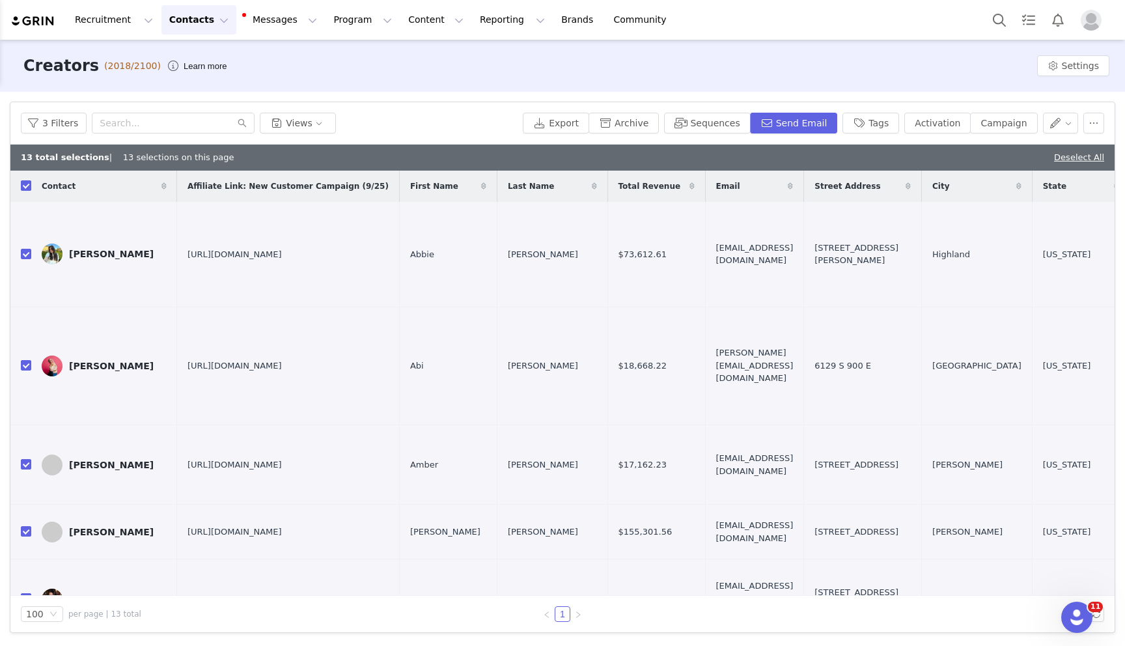
checkbox input "false"
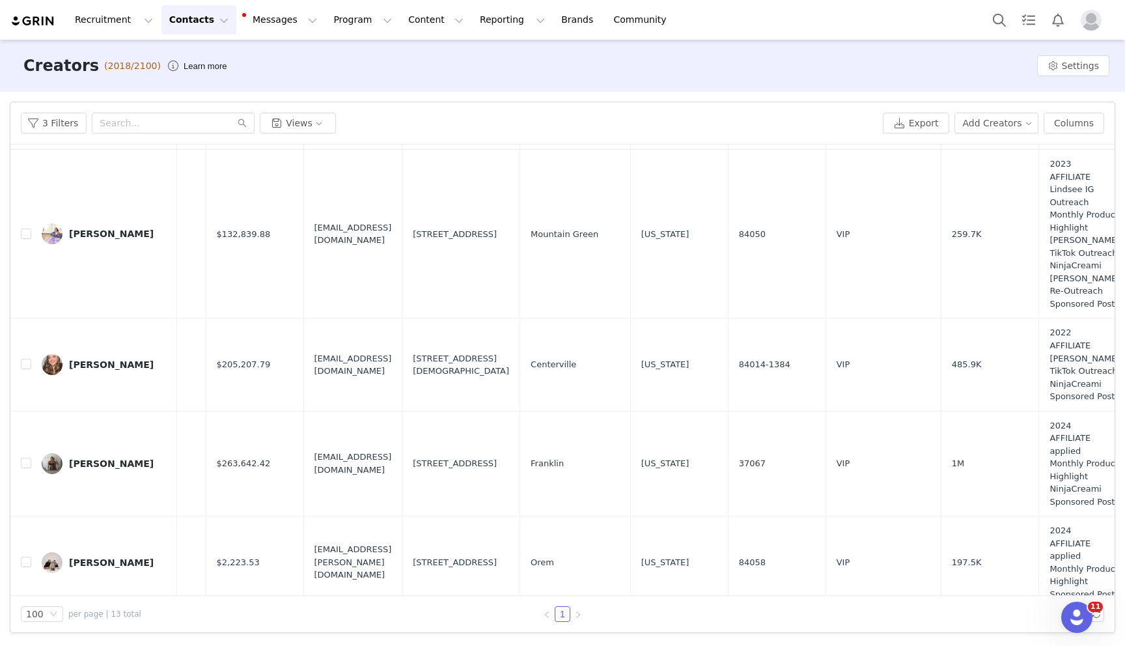
scroll to position [820, 408]
click at [1078, 124] on button "Columns" at bounding box center [1074, 123] width 61 height 21
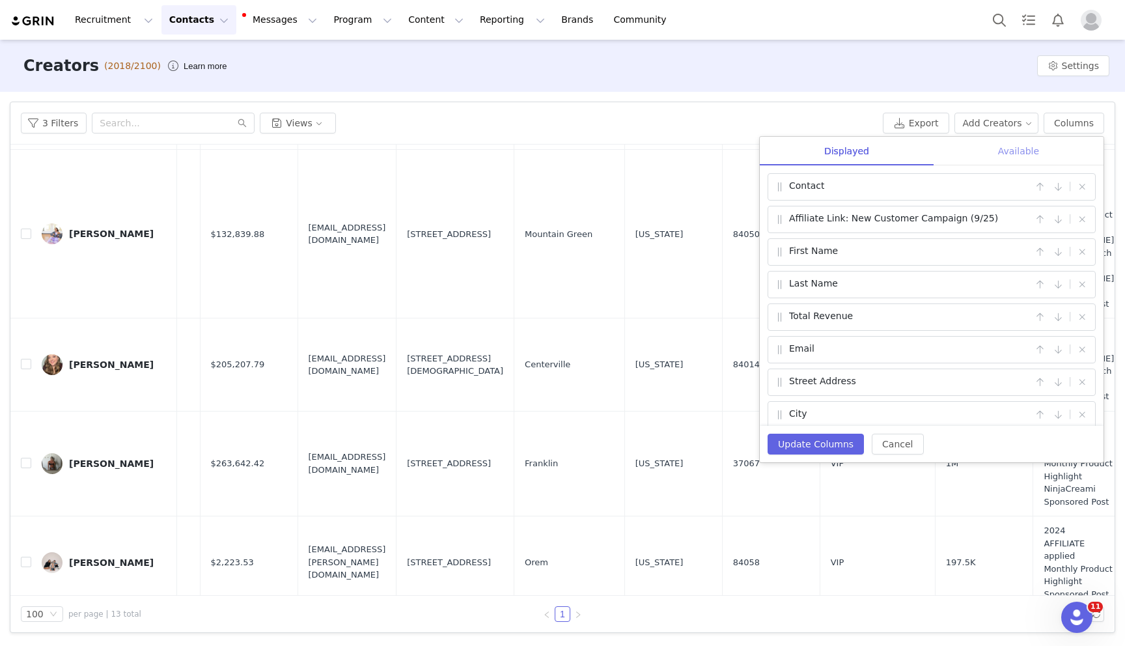
click at [1035, 154] on div "Available" at bounding box center [1019, 151] width 170 height 29
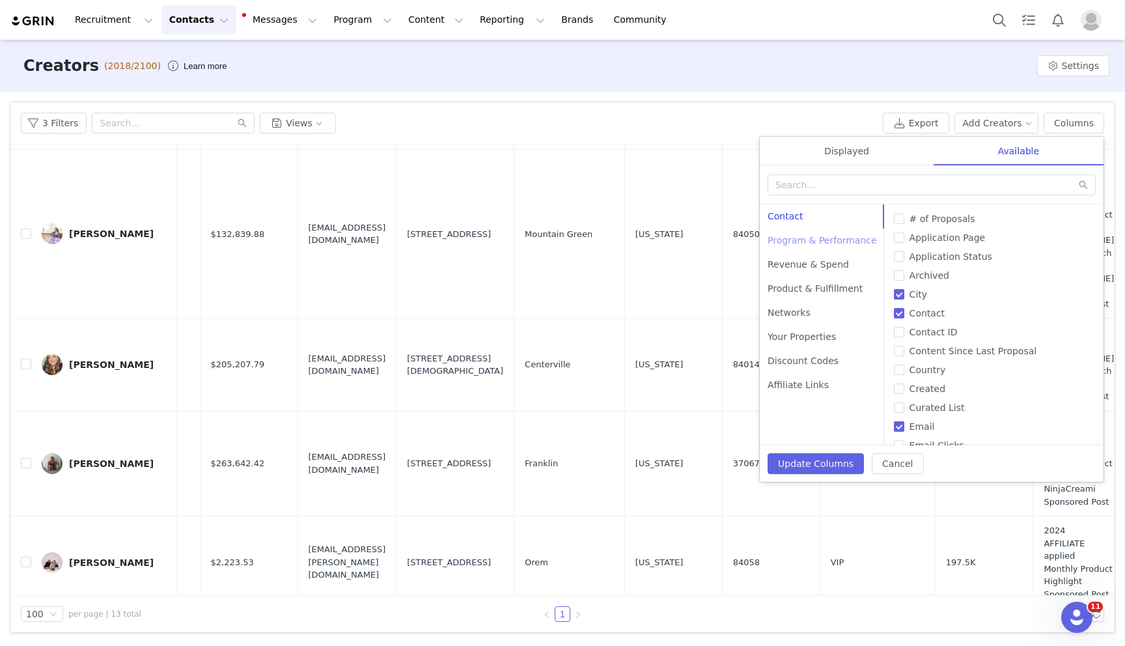
click at [821, 240] on div "Program & Performance" at bounding box center [822, 241] width 125 height 24
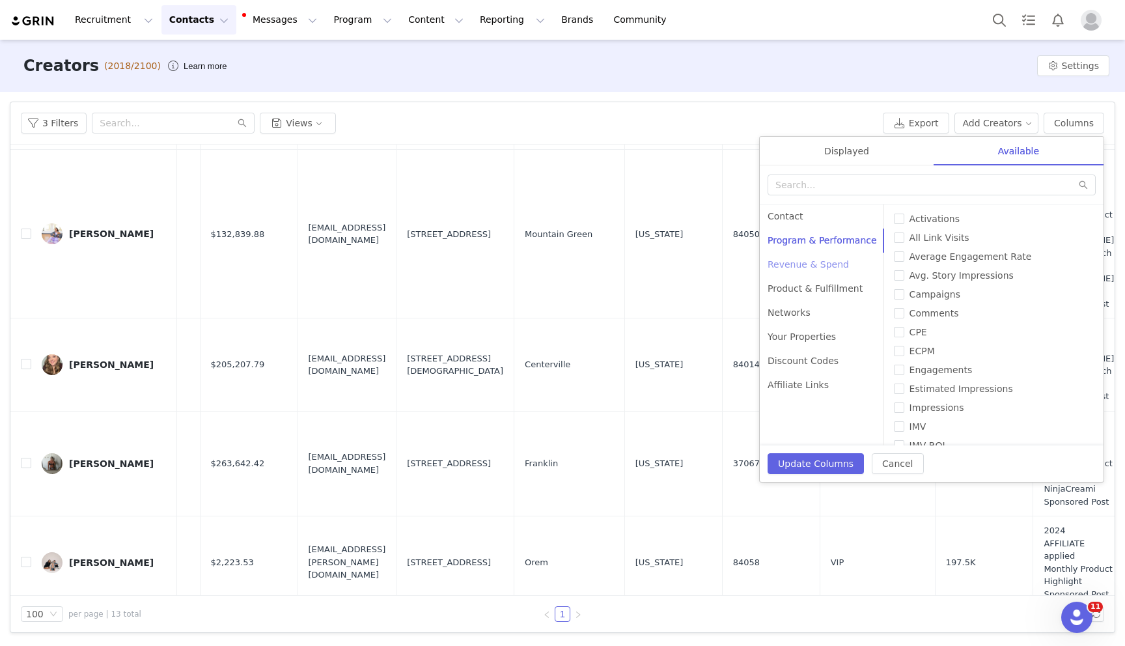
click at [815, 262] on div "Revenue & Spend" at bounding box center [822, 265] width 125 height 24
click at [815, 290] on div "Product & Fulfillment" at bounding box center [822, 289] width 125 height 24
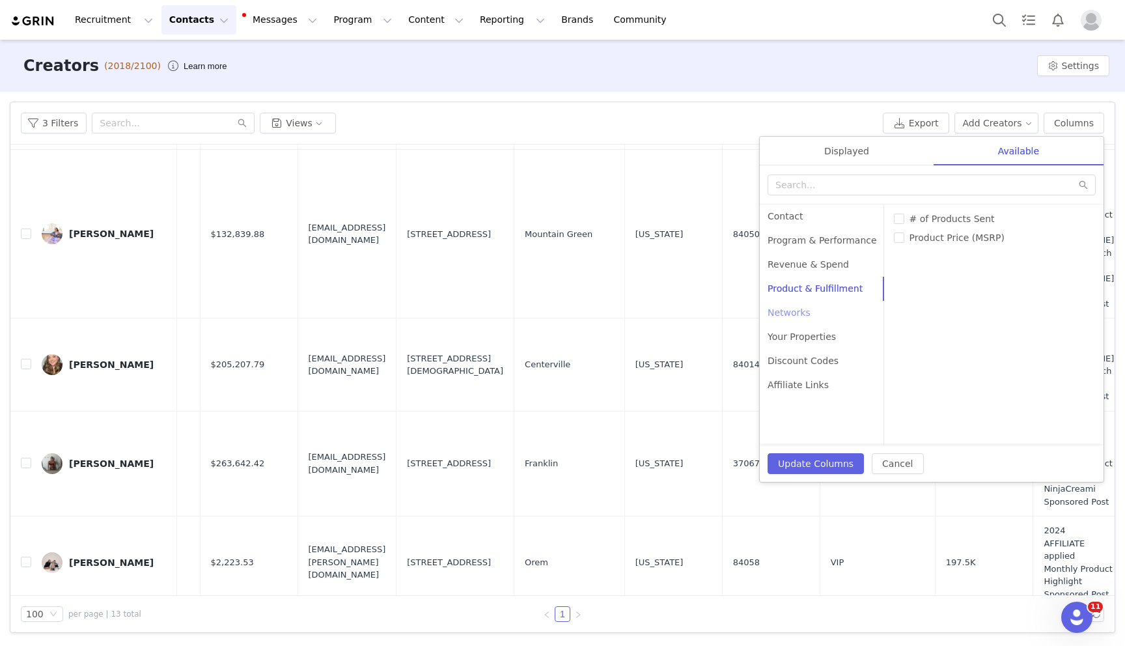
click at [810, 310] on div "Networks" at bounding box center [822, 313] width 125 height 24
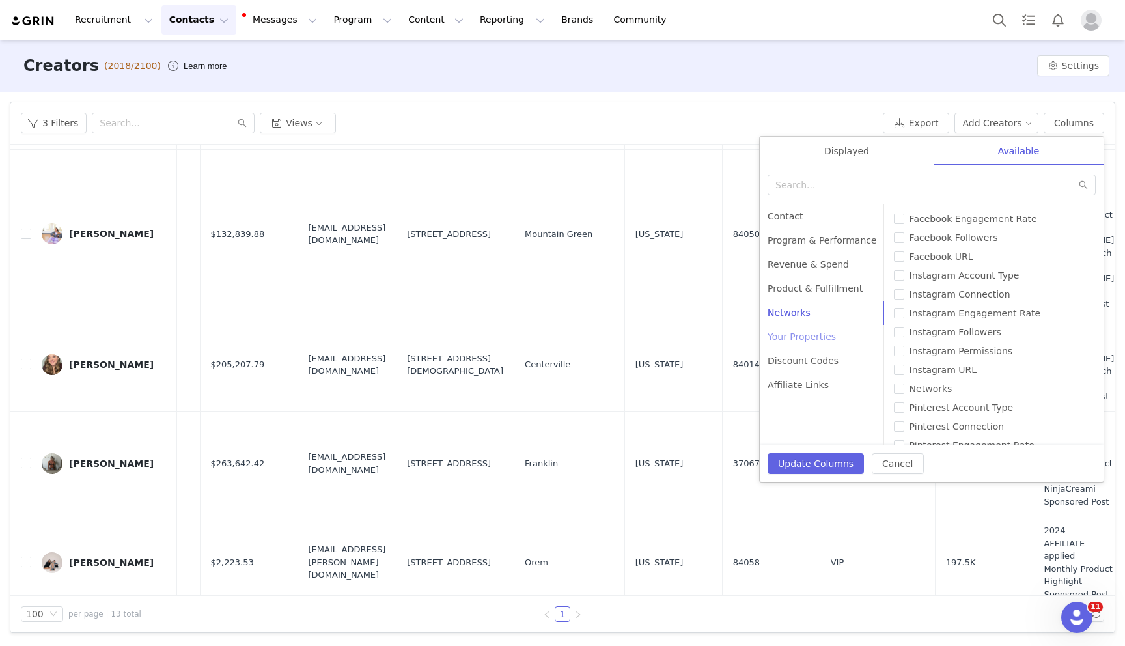
click at [814, 337] on div "Your Properties" at bounding box center [822, 337] width 125 height 24
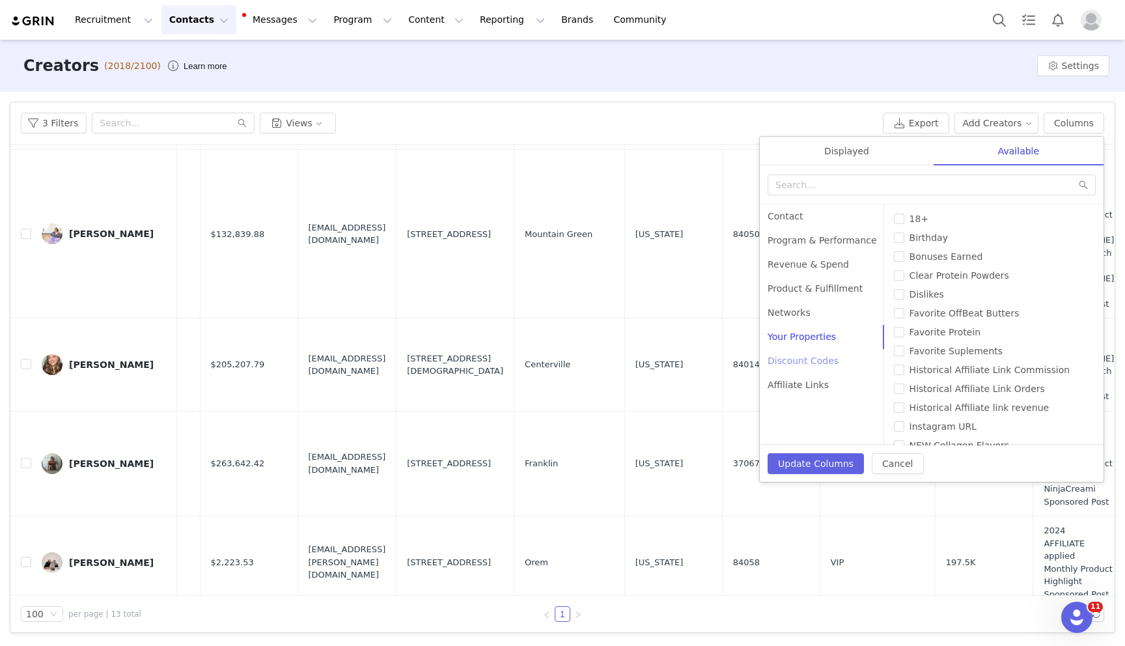
click at [811, 362] on div "Discount Codes" at bounding box center [822, 361] width 125 height 24
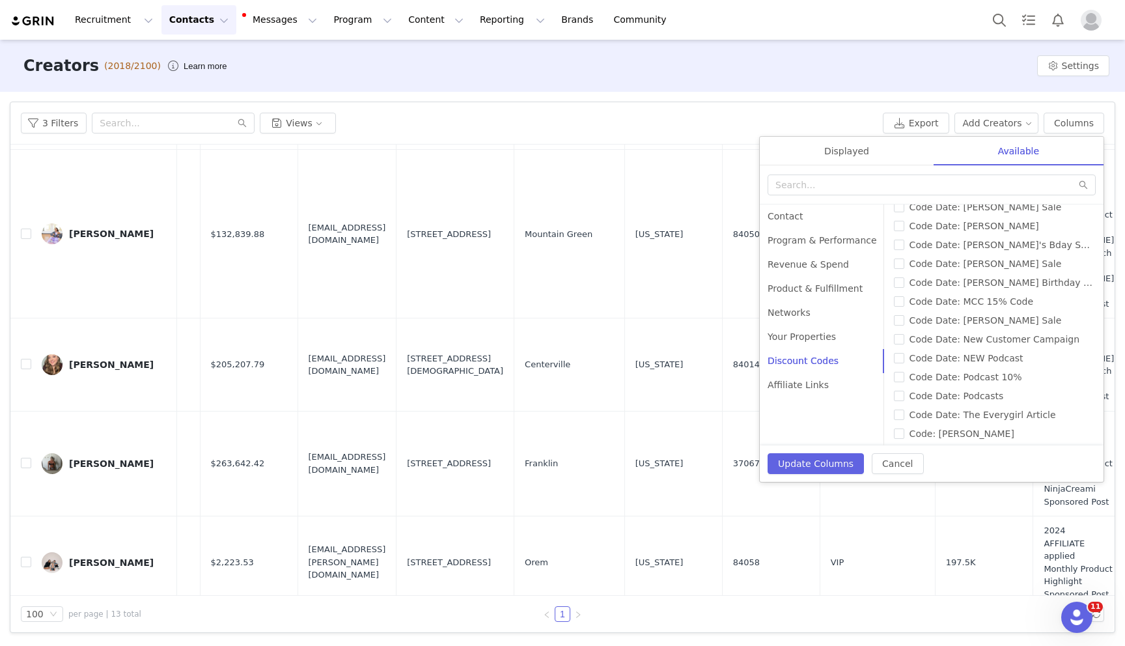
scroll to position [182, 0]
click at [894, 316] on input "Code Date: New Customer Campaign" at bounding box center [899, 320] width 10 height 10
click at [816, 464] on button "Update Columns" at bounding box center [816, 463] width 96 height 21
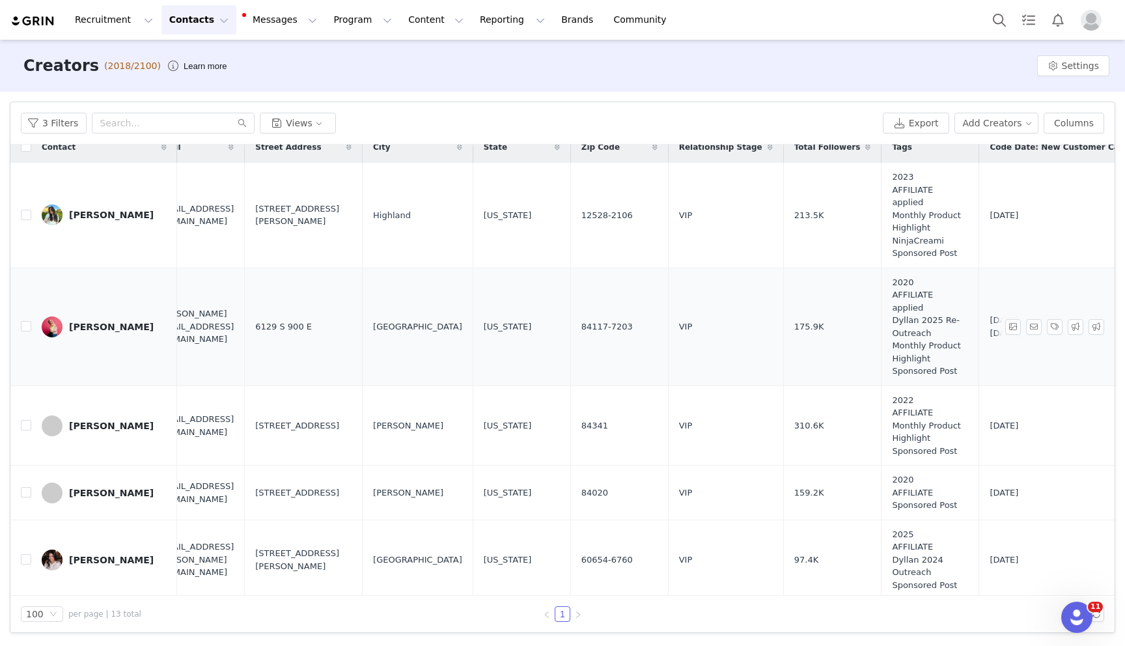
scroll to position [13, 574]
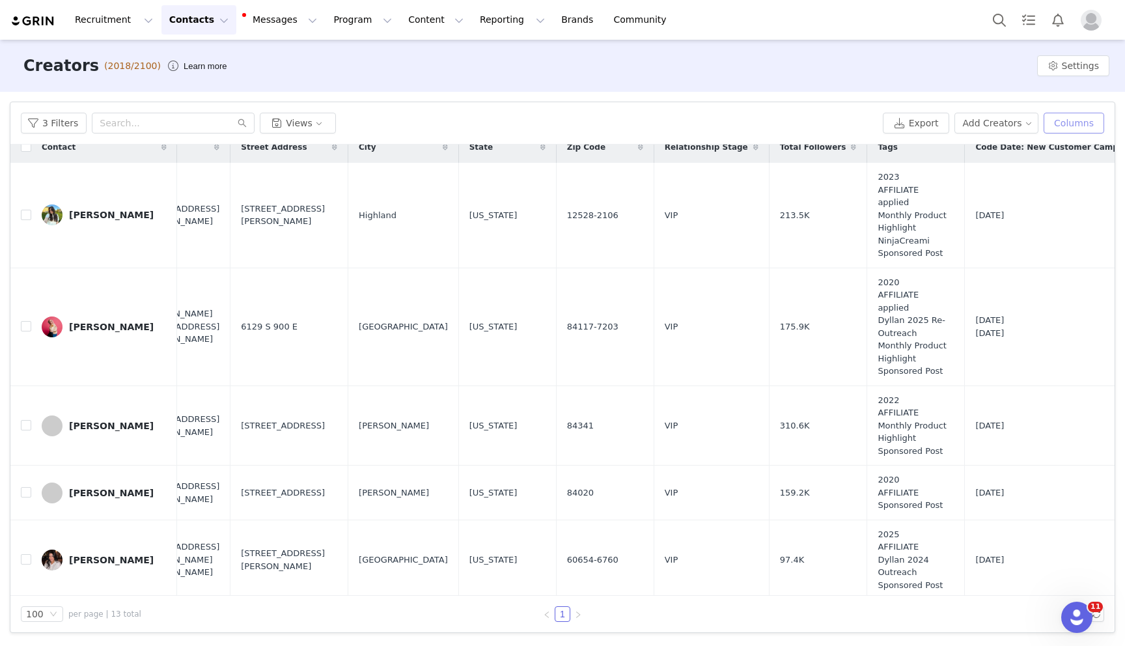
click at [1074, 124] on button "Columns" at bounding box center [1074, 123] width 61 height 21
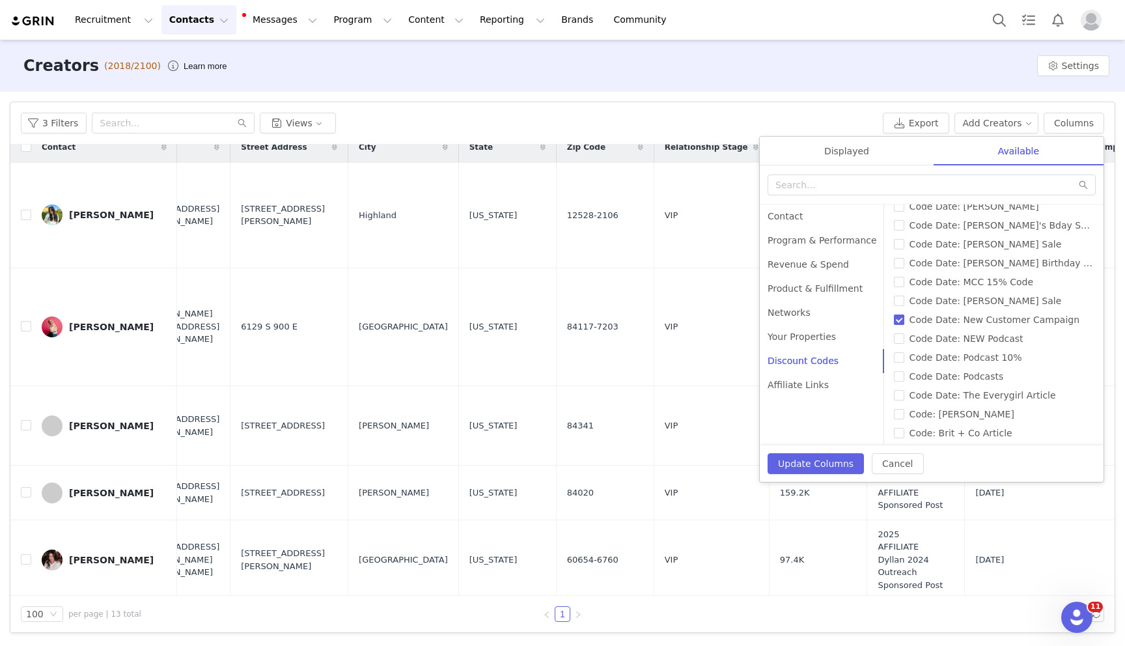
click at [894, 321] on input "Code Date: New Customer Campaign" at bounding box center [899, 320] width 10 height 10
checkbox input "false"
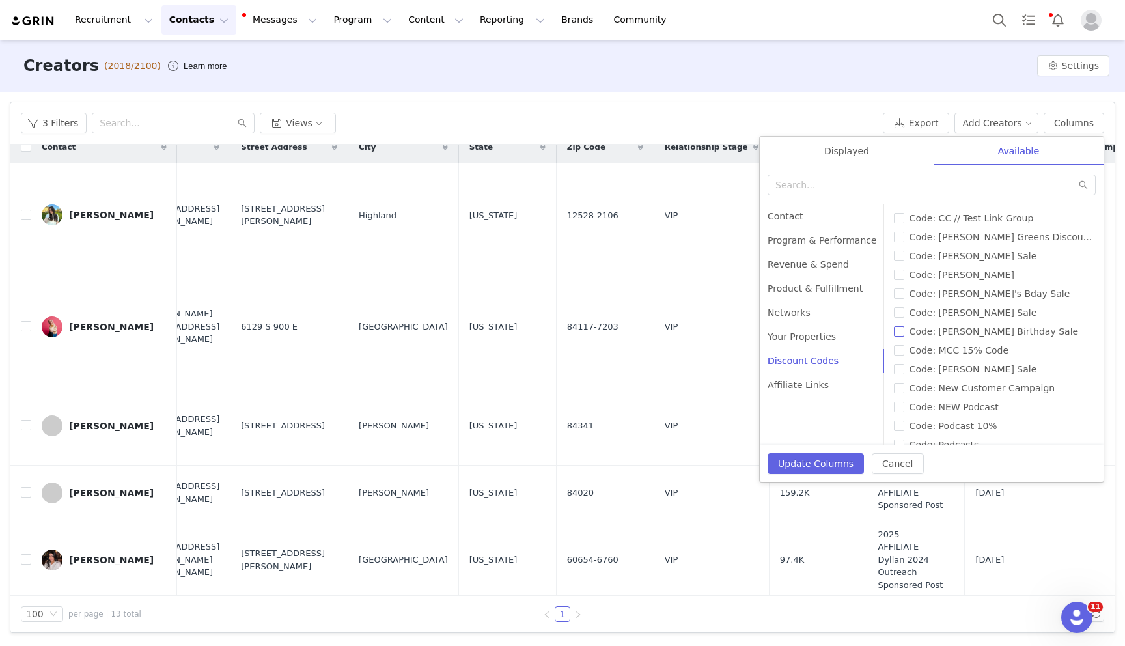
scroll to position [492, 0]
click at [904, 387] on span "Code: New Customer Campaign" at bounding box center [982, 387] width 156 height 10
click at [896, 387] on input "Code: New Customer Campaign" at bounding box center [899, 387] width 10 height 10
checkbox input "true"
click at [809, 458] on button "Update Columns" at bounding box center [816, 463] width 96 height 21
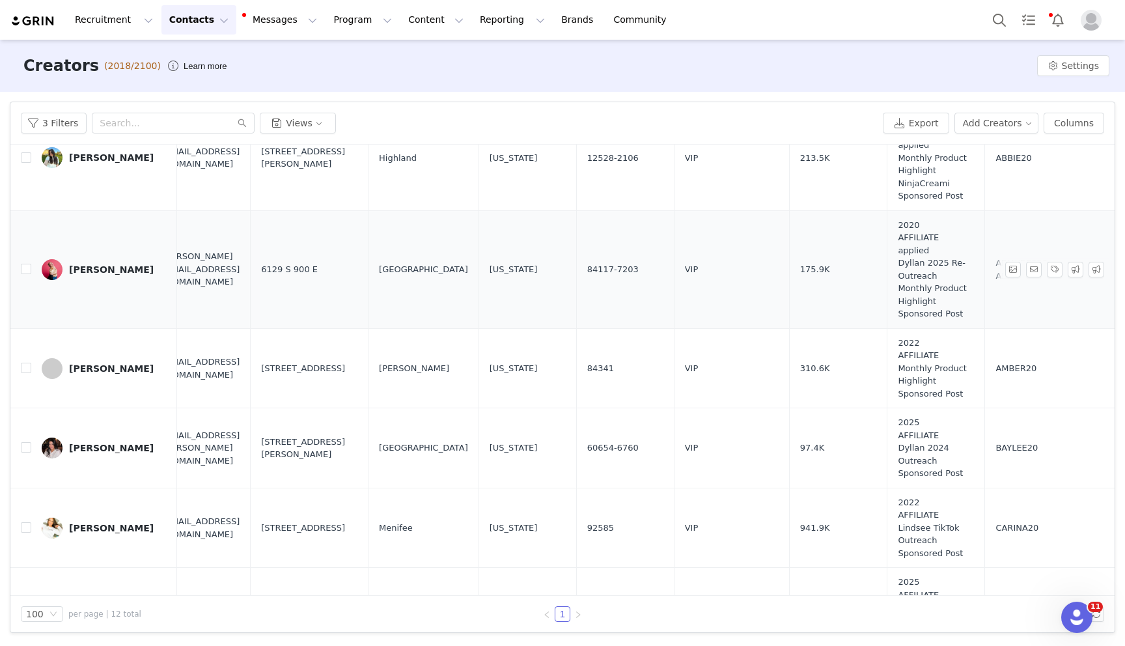
scroll to position [95, 553]
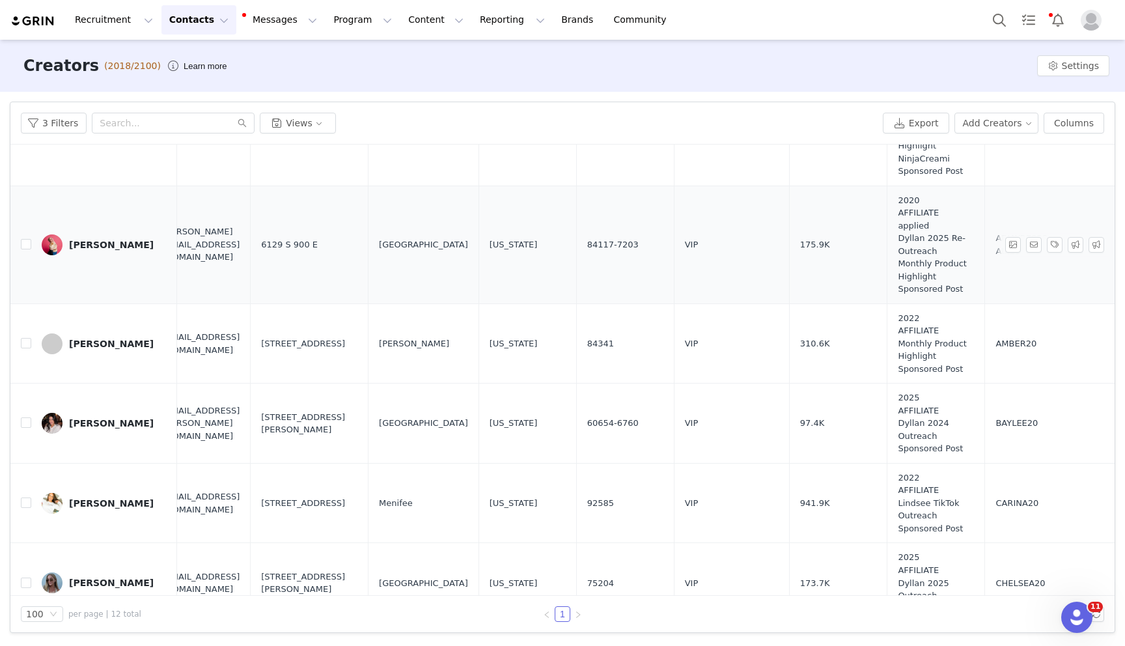
click at [91, 240] on div "[PERSON_NAME]" at bounding box center [111, 245] width 85 height 10
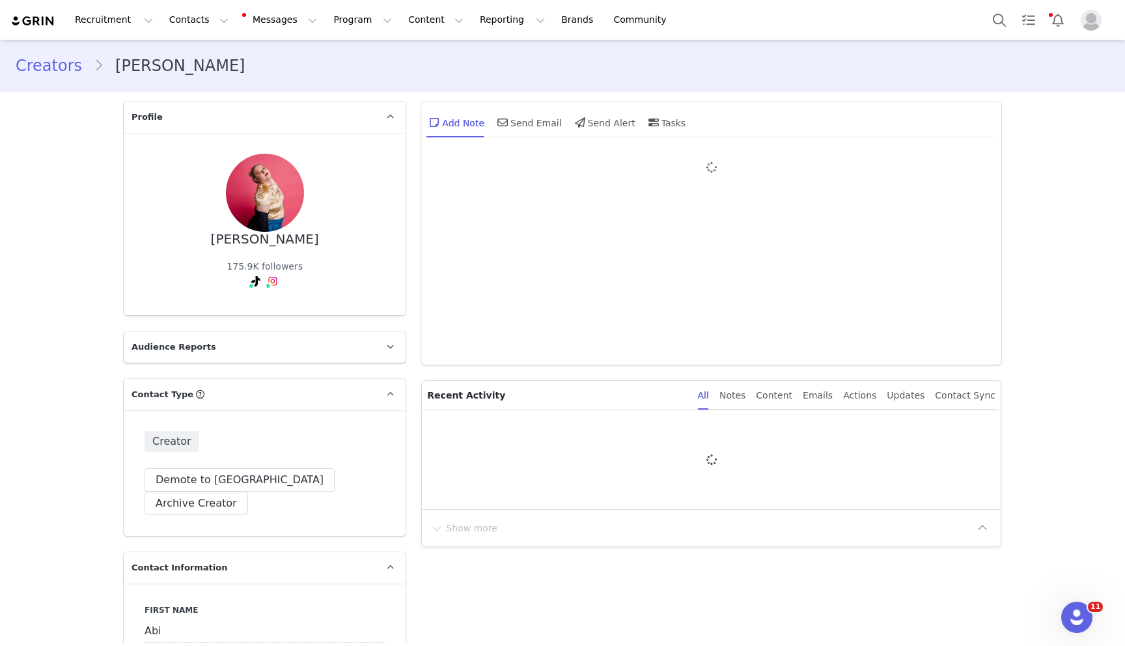
type input "+1 ([GEOGRAPHIC_DATA])"
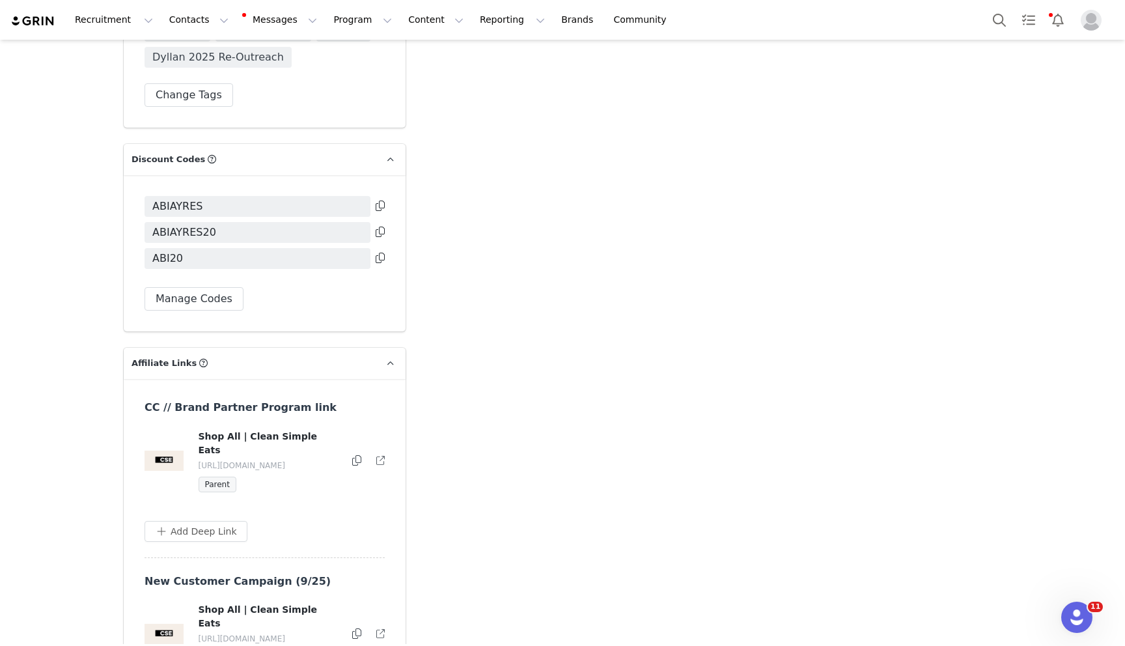
scroll to position [3096, 0]
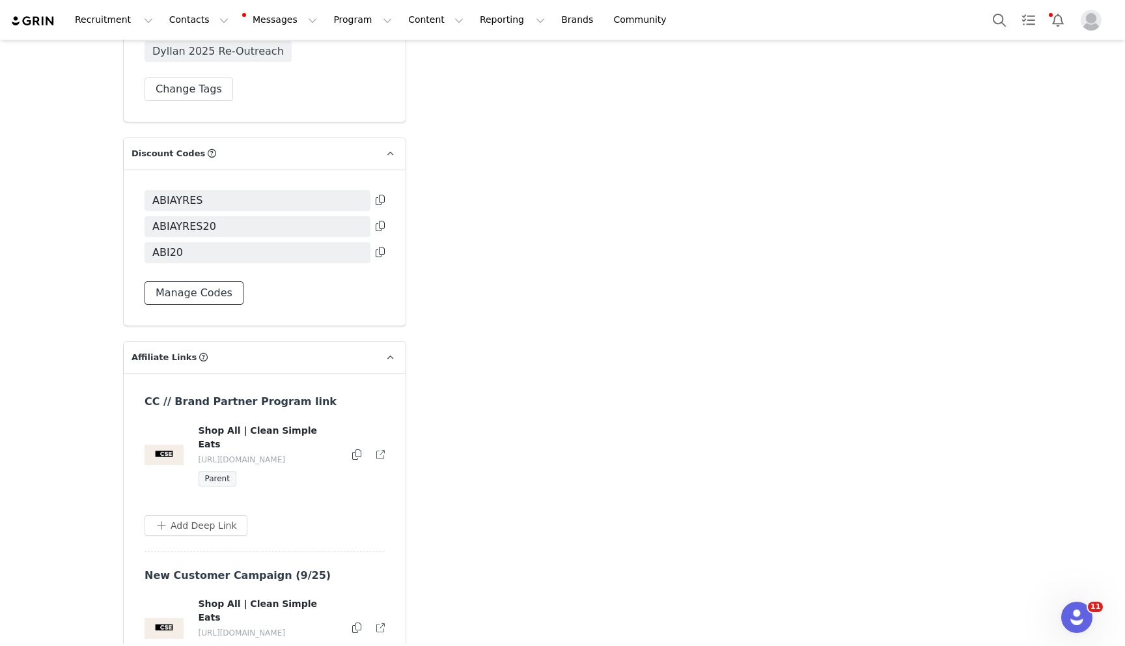
click at [203, 281] on button "Manage Codes" at bounding box center [194, 292] width 99 height 23
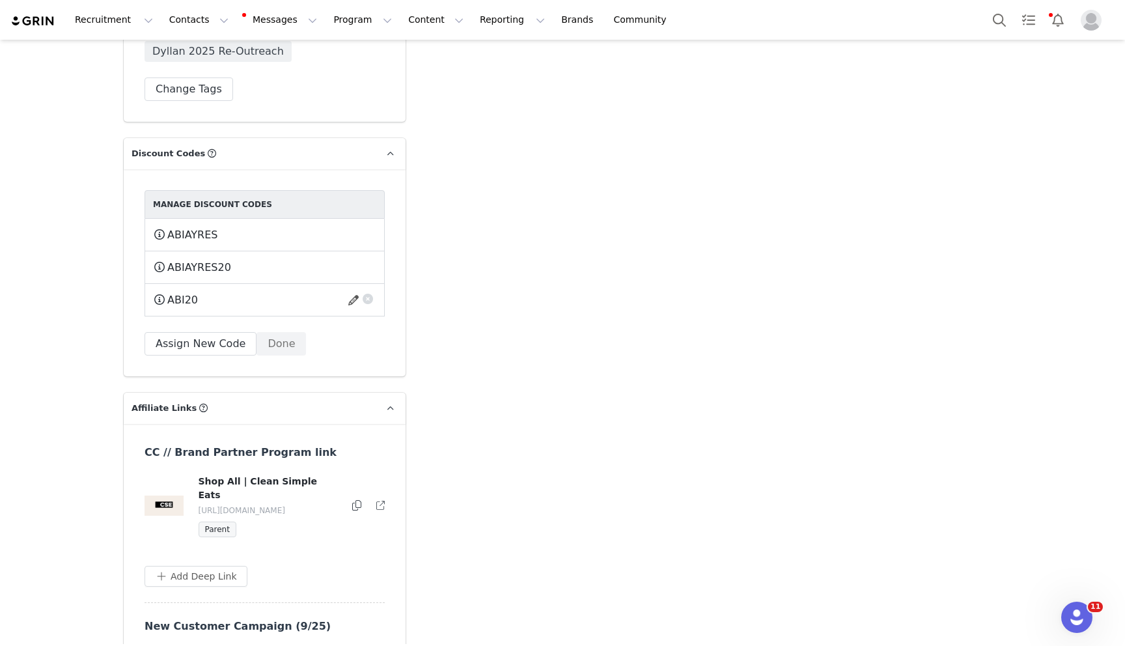
click at [369, 290] on button "button" at bounding box center [367, 296] width 13 height 13
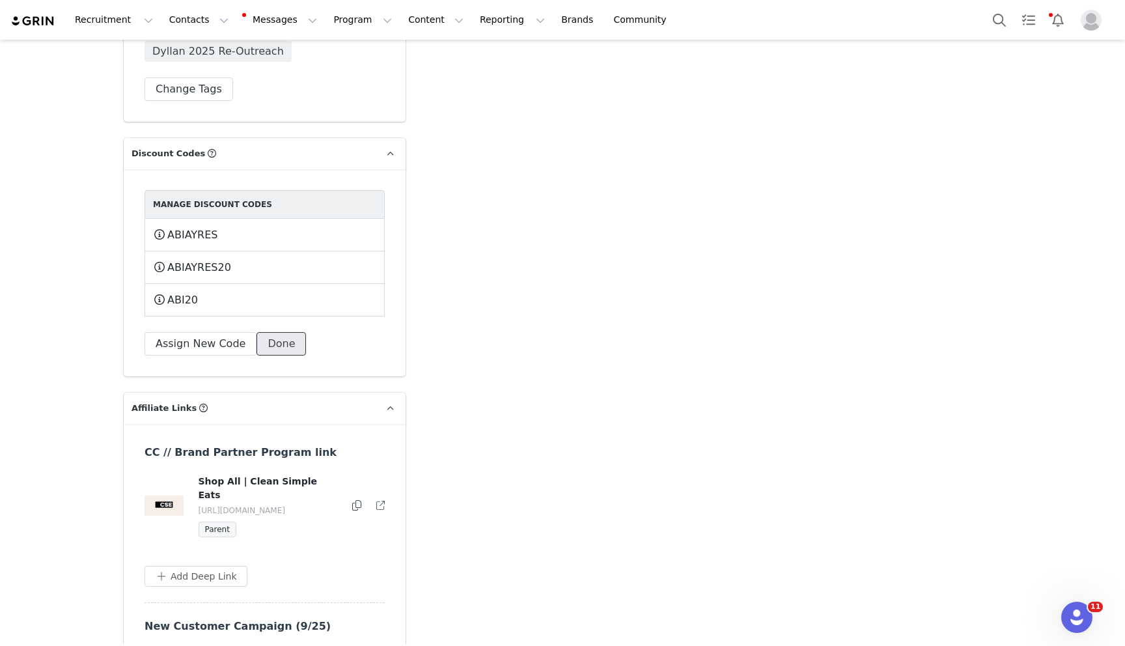
click at [287, 332] on button "Done" at bounding box center [281, 343] width 49 height 23
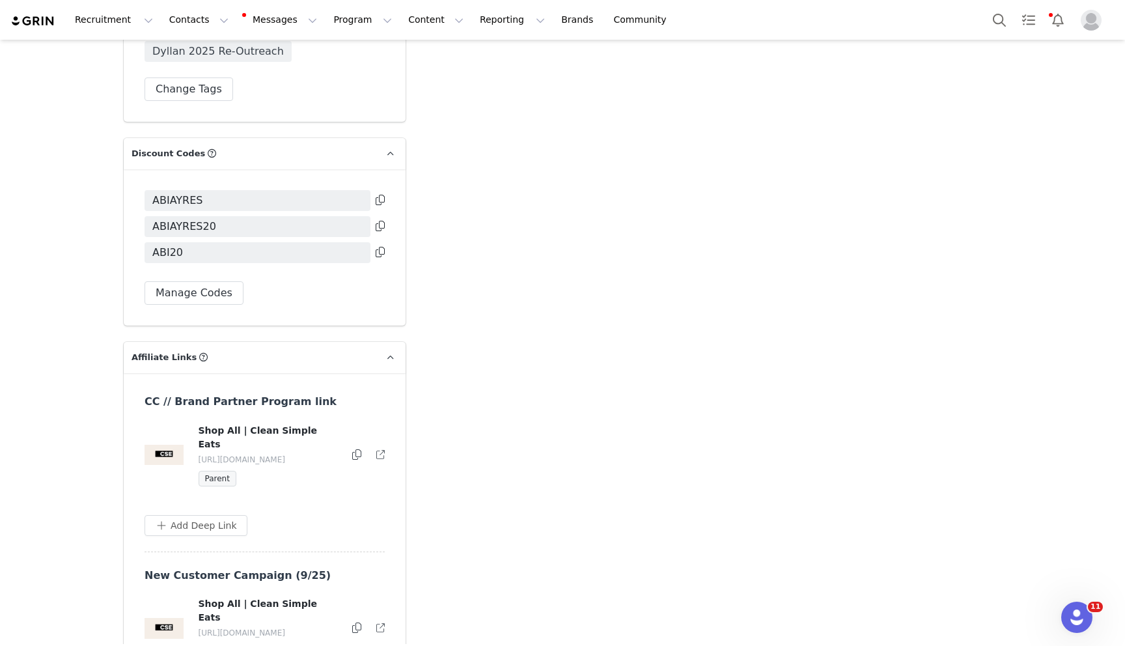
click at [190, 268] on div "ABIAYRES ABIAYRES20 ABI20 Manage Codes" at bounding box center [265, 247] width 282 height 156
click at [188, 281] on button "Manage Codes" at bounding box center [194, 292] width 99 height 23
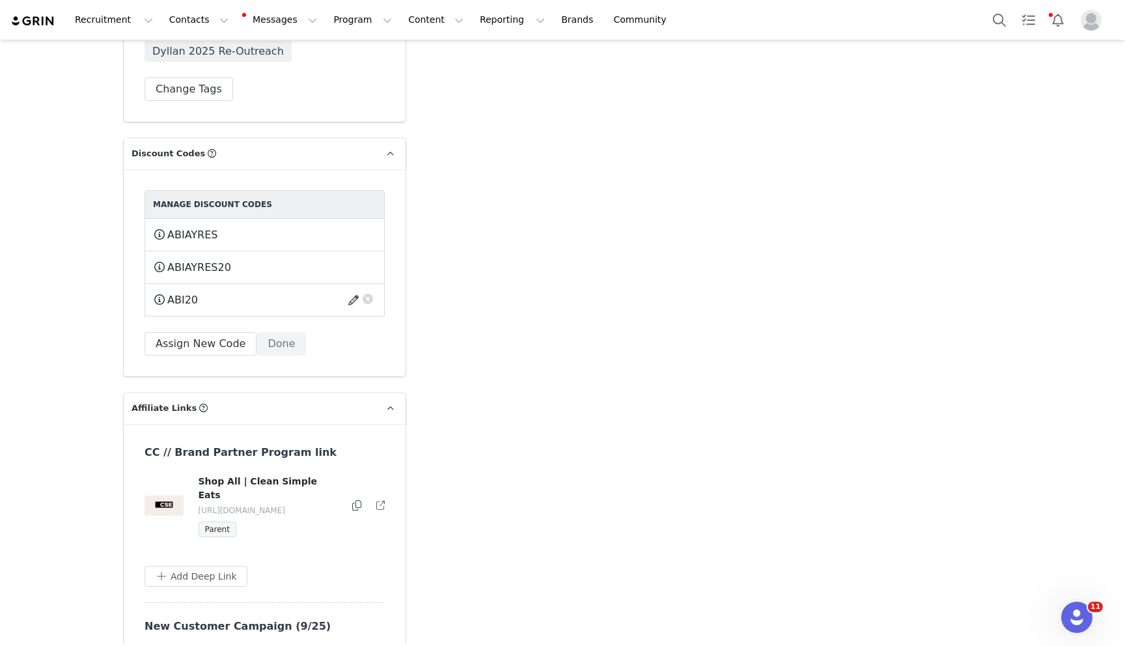
click at [370, 290] on button "button" at bounding box center [367, 296] width 13 height 13
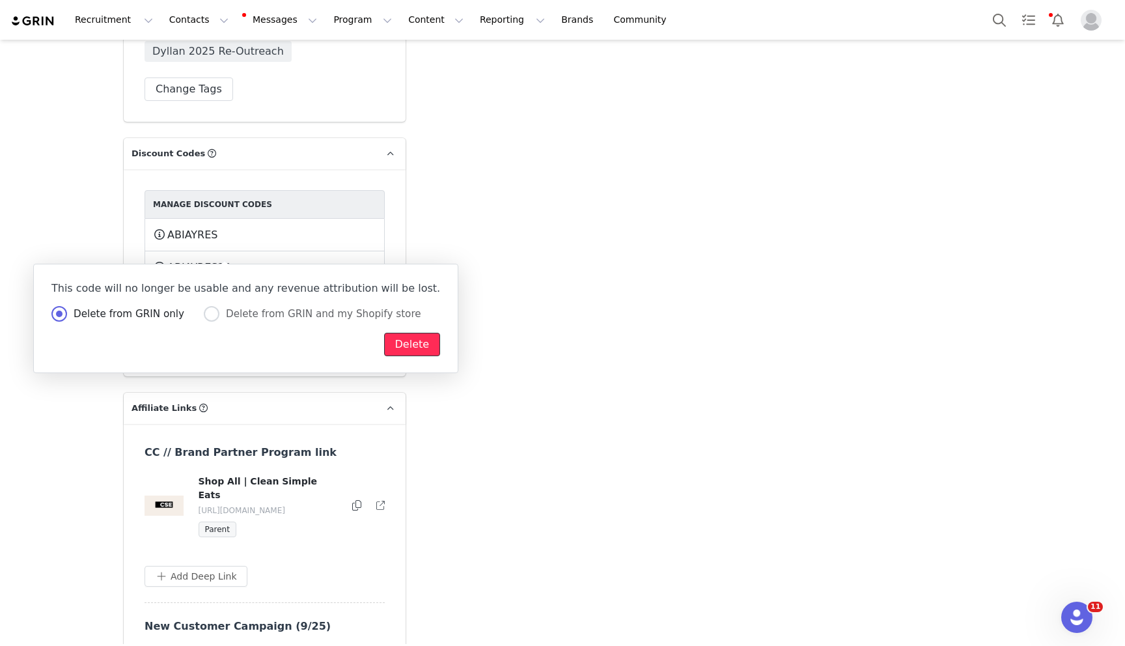
click at [384, 342] on button "Delete" at bounding box center [412, 344] width 57 height 23
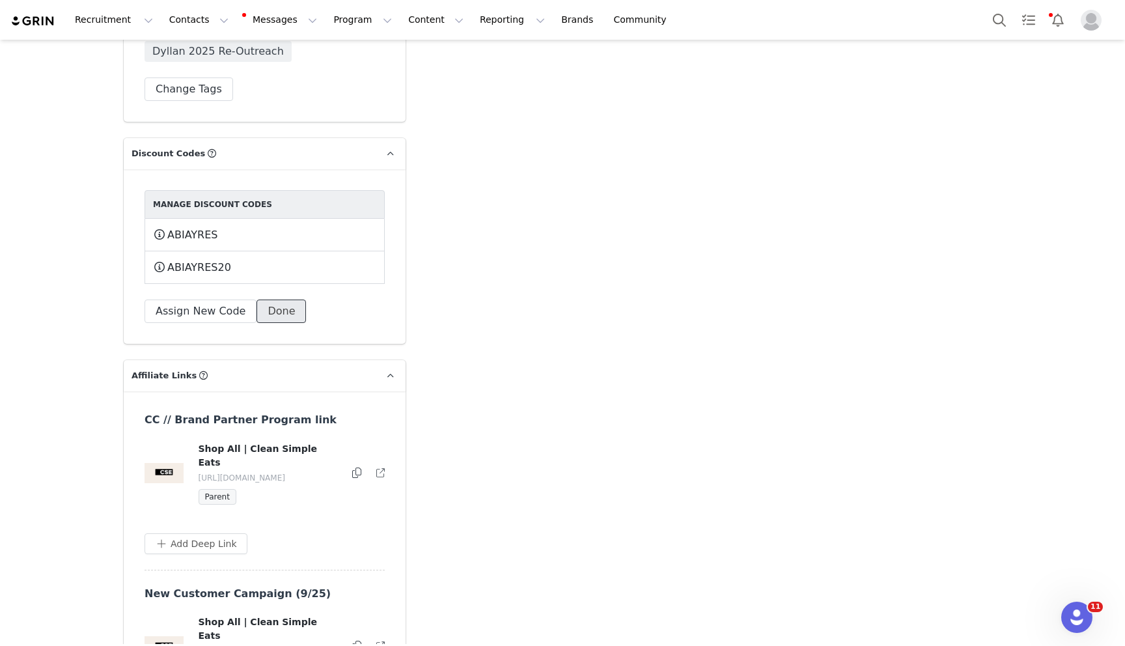
click at [280, 300] on button "Done" at bounding box center [281, 311] width 49 height 23
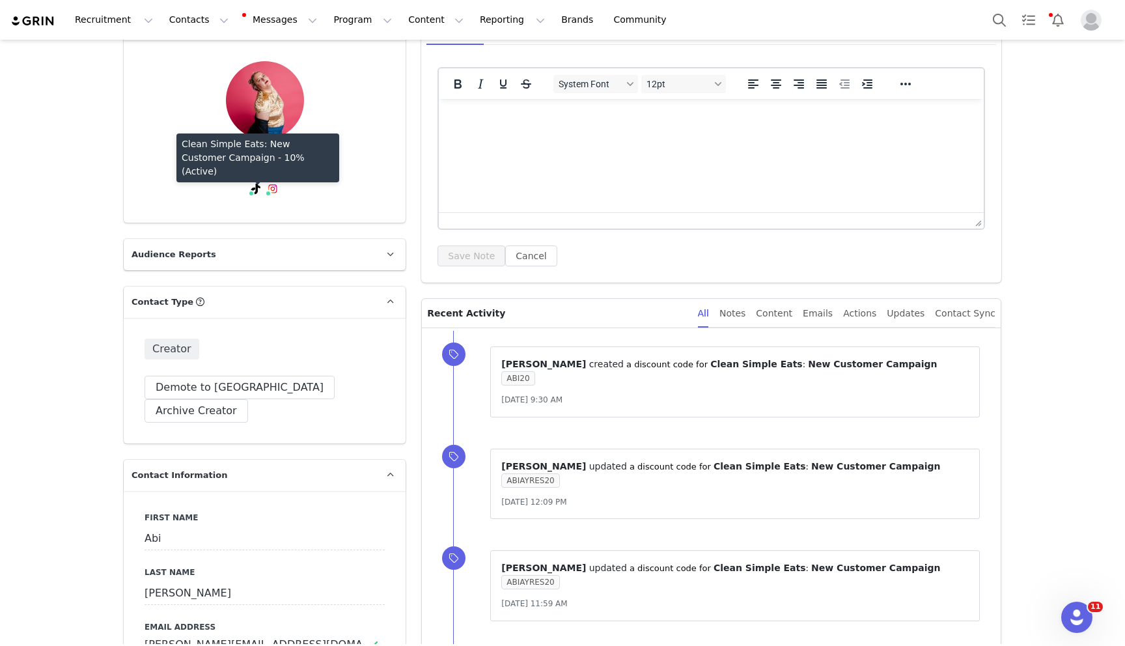
scroll to position [0, 0]
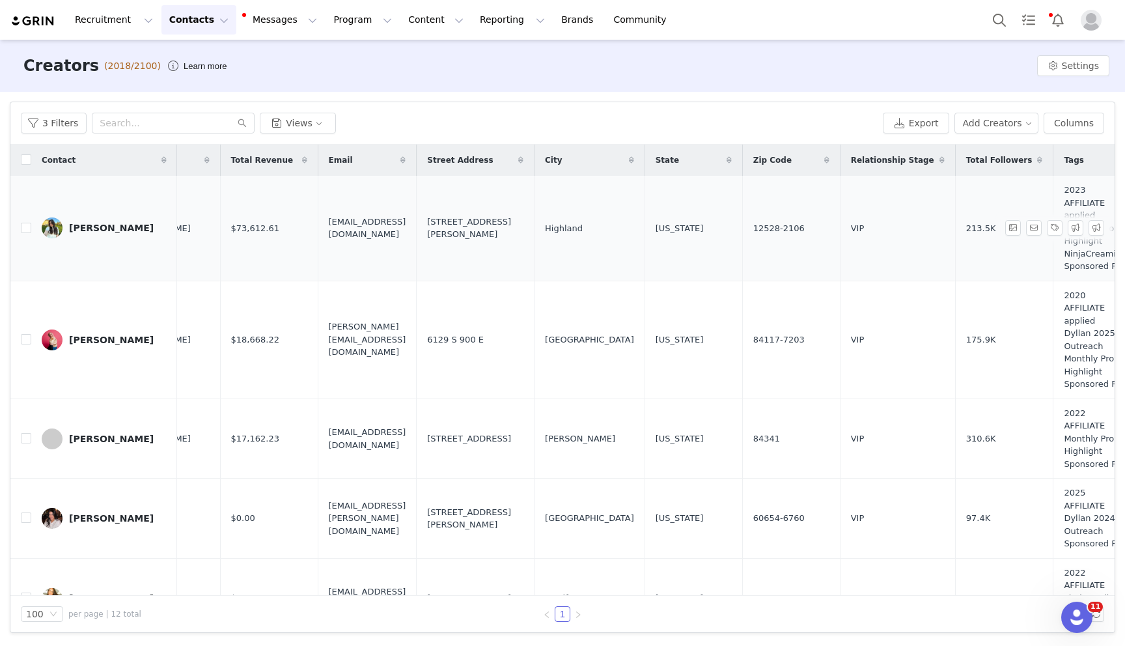
scroll to position [0, 553]
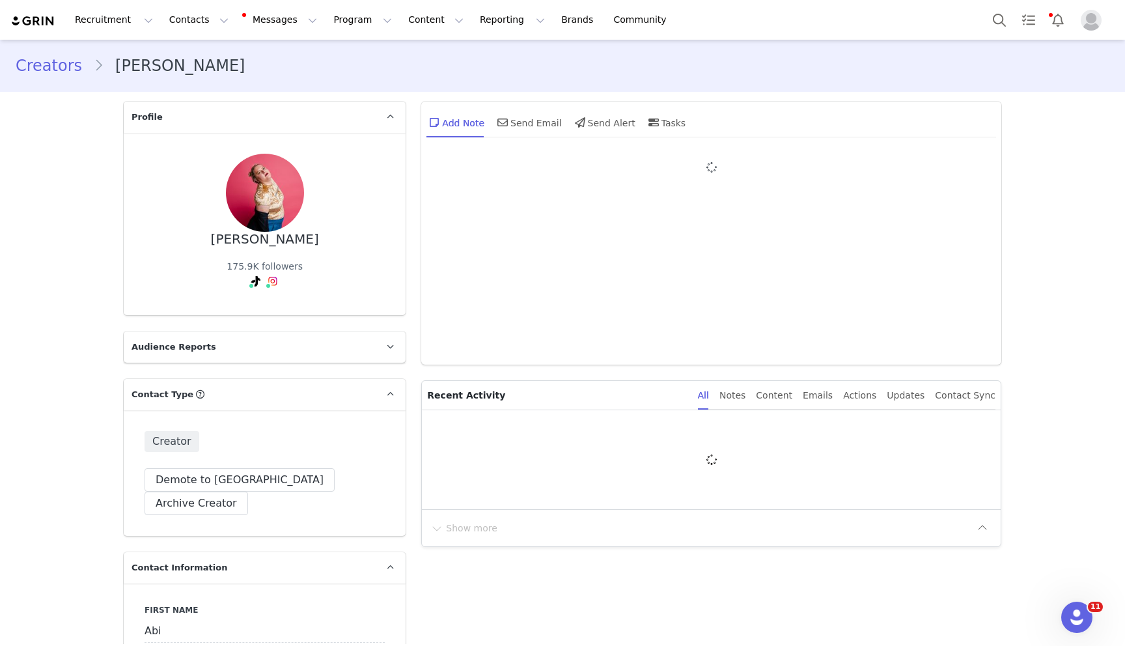
type input "+1 ([GEOGRAPHIC_DATA])"
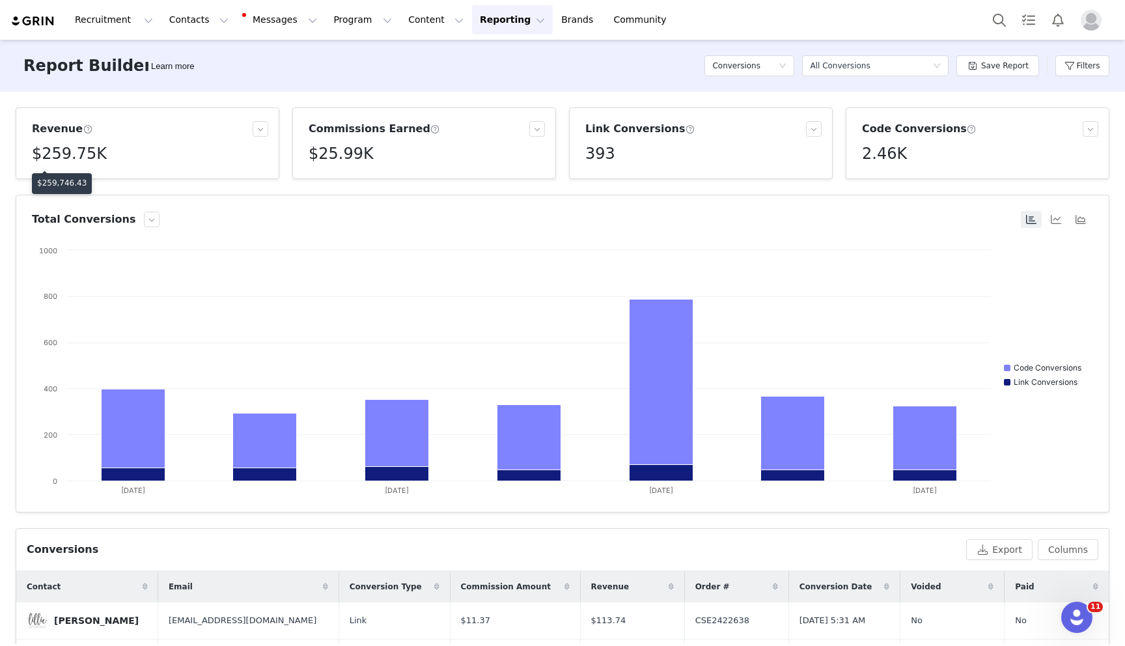
click at [77, 175] on div "$259,746.43" at bounding box center [62, 183] width 60 height 21
click at [76, 183] on p "$259,746.43" at bounding box center [61, 183] width 49 height 12
copy p "$259,746.43"
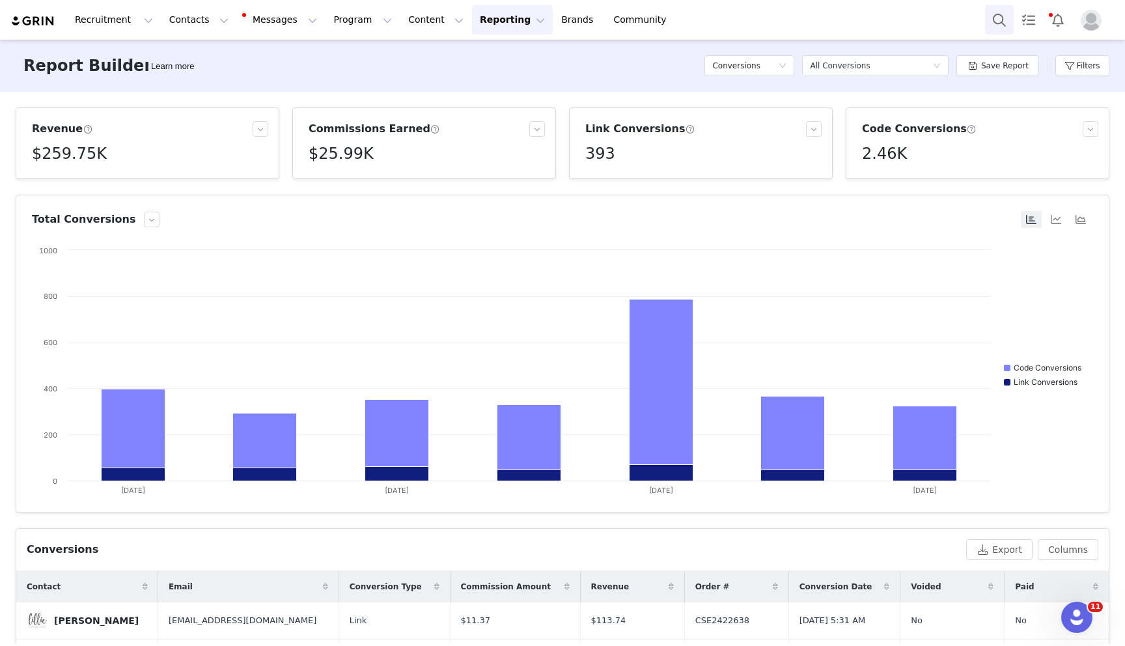
click at [993, 20] on button "Search" at bounding box center [999, 19] width 29 height 29
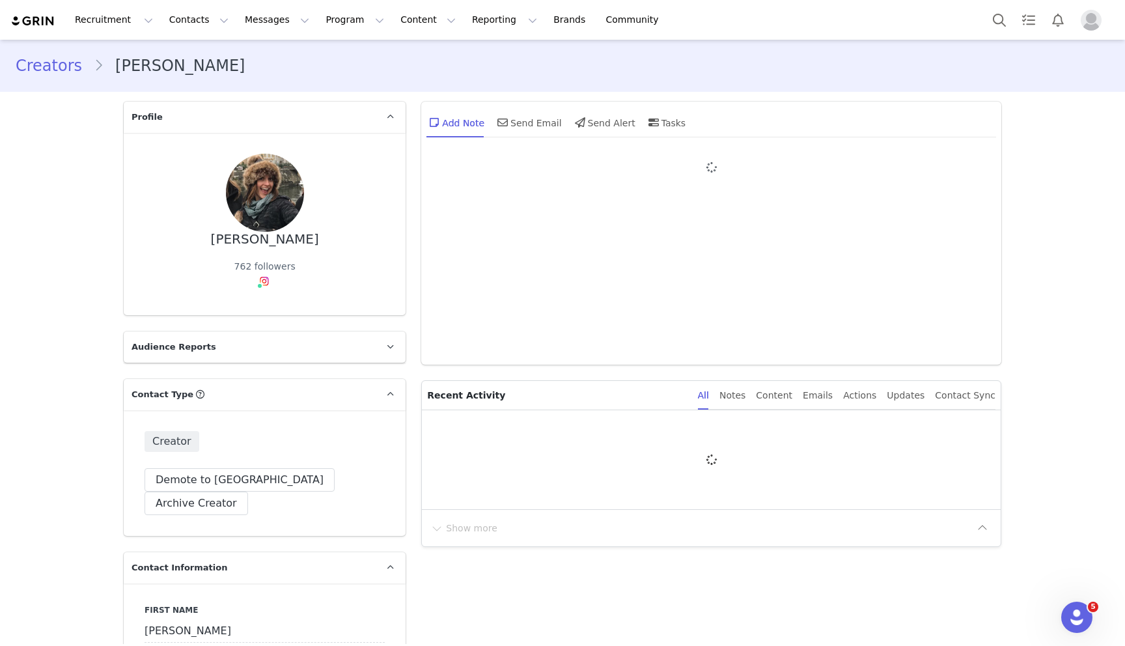
type input "+1 ([GEOGRAPHIC_DATA])"
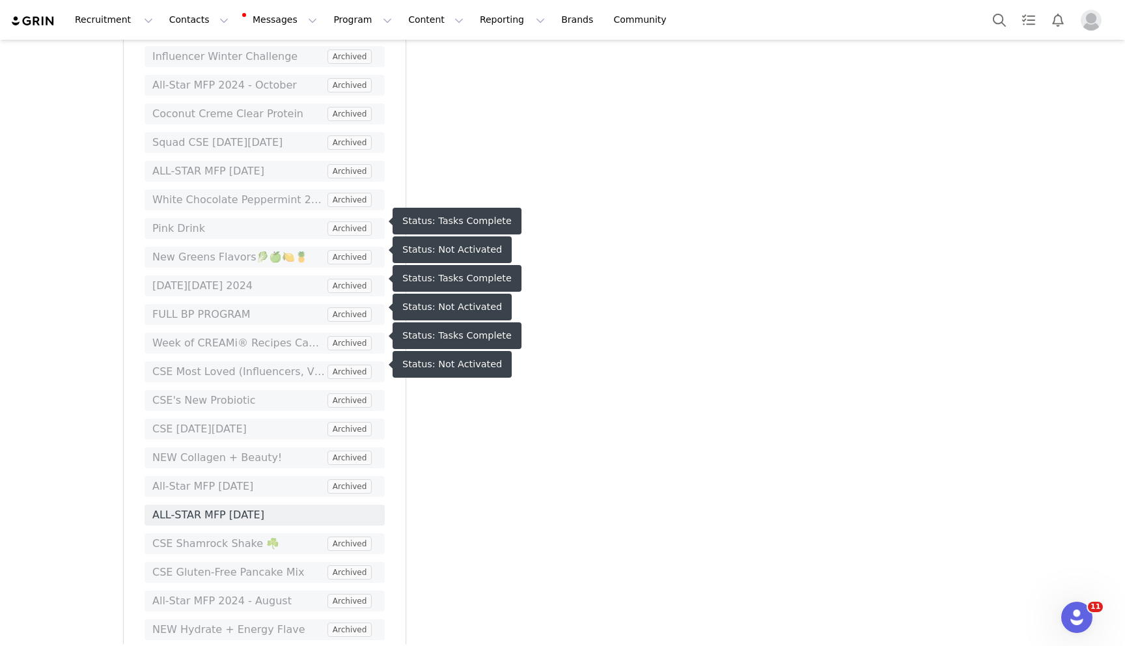
scroll to position [2921, 0]
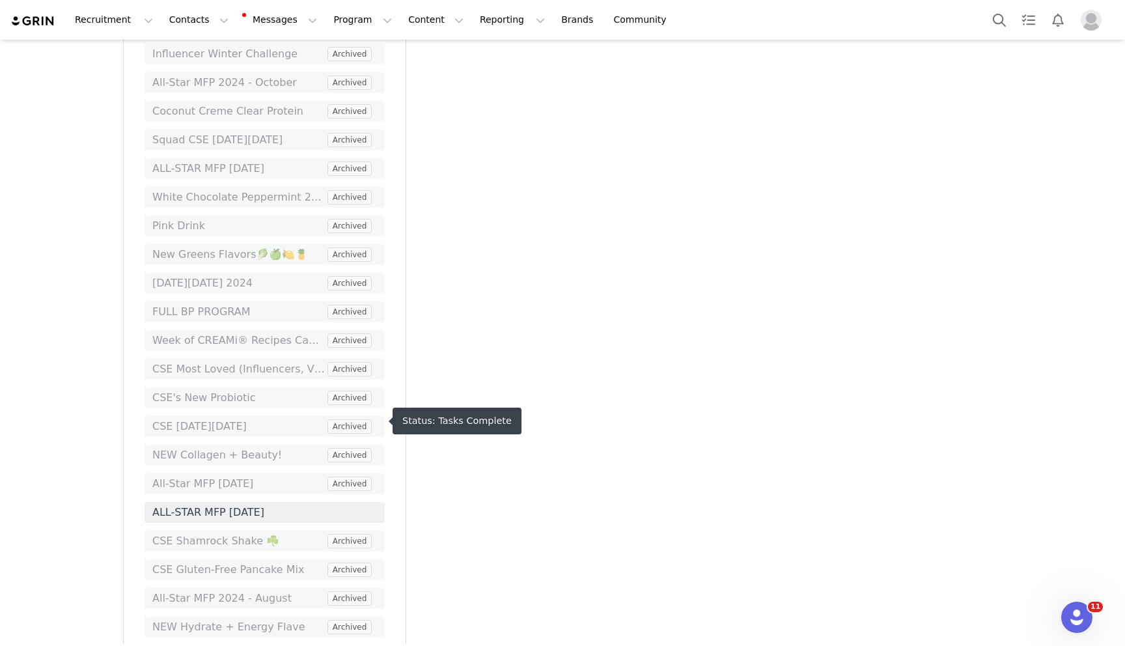
click at [229, 505] on span "ALL-STAR MFP September 2025" at bounding box center [264, 513] width 225 height 16
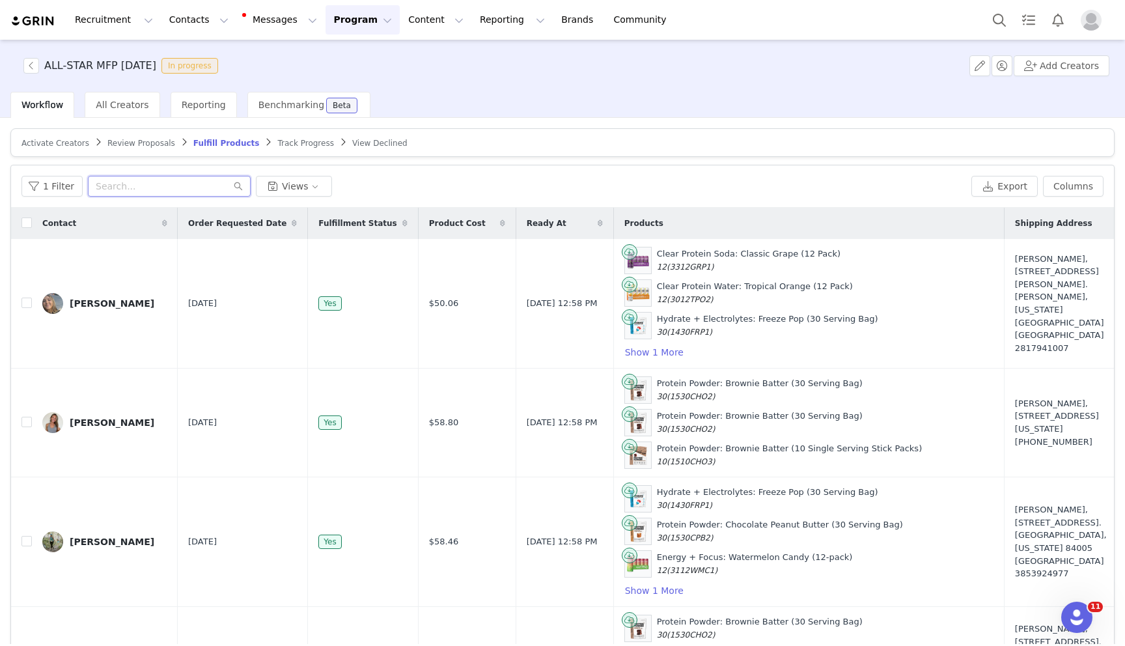
click at [169, 180] on input "text" at bounding box center [169, 186] width 163 height 21
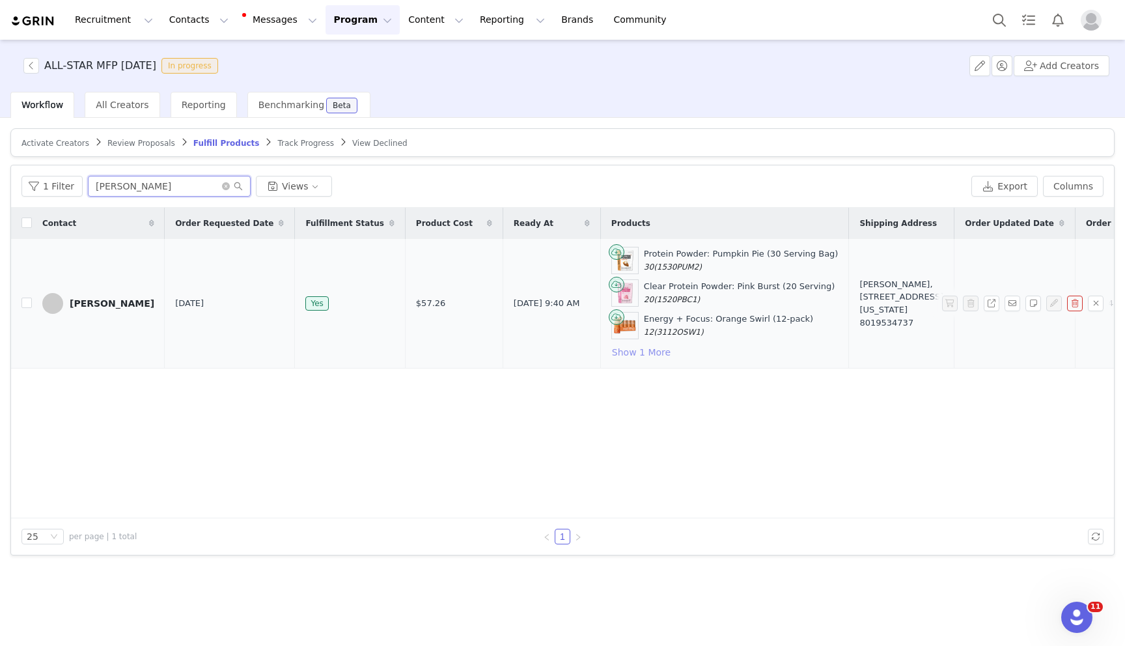
type input "Jakie"
click at [611, 354] on button "Show 1 More" at bounding box center [641, 352] width 60 height 16
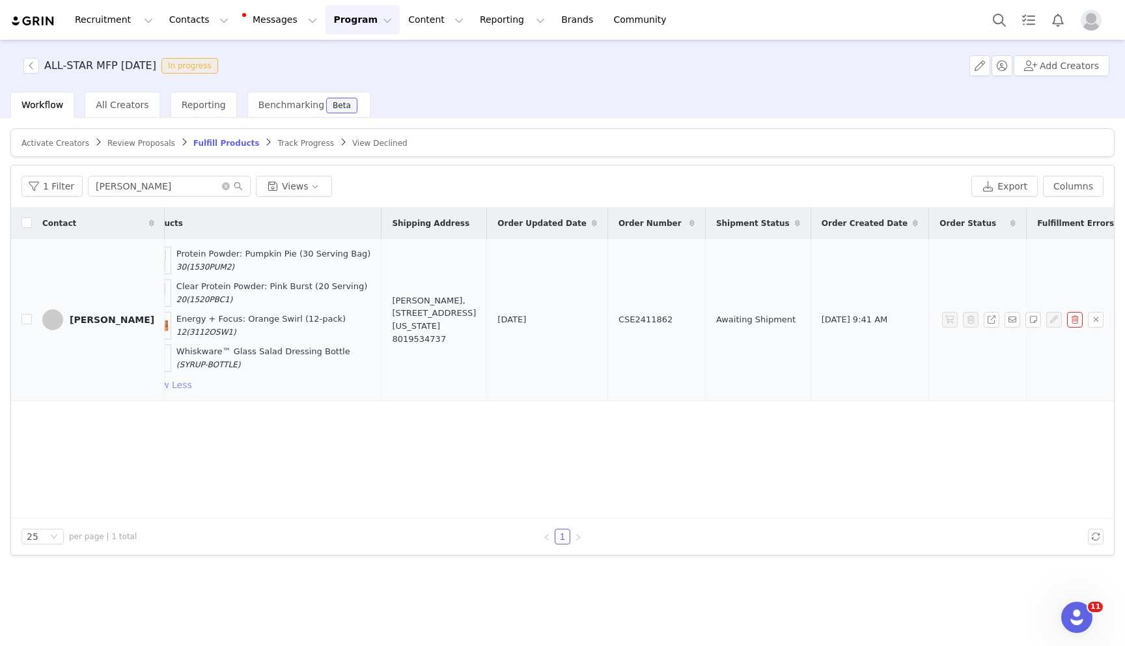
scroll to position [0, 483]
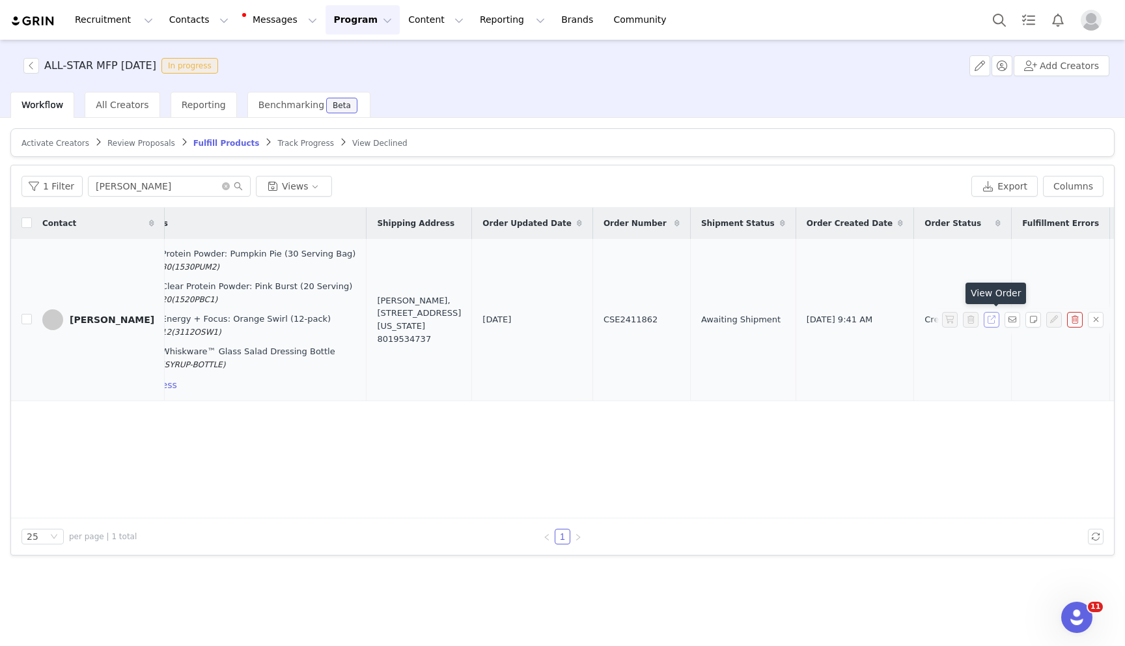
click at [994, 316] on button "button" at bounding box center [992, 320] width 16 height 16
